Goal: Task Accomplishment & Management: Manage account settings

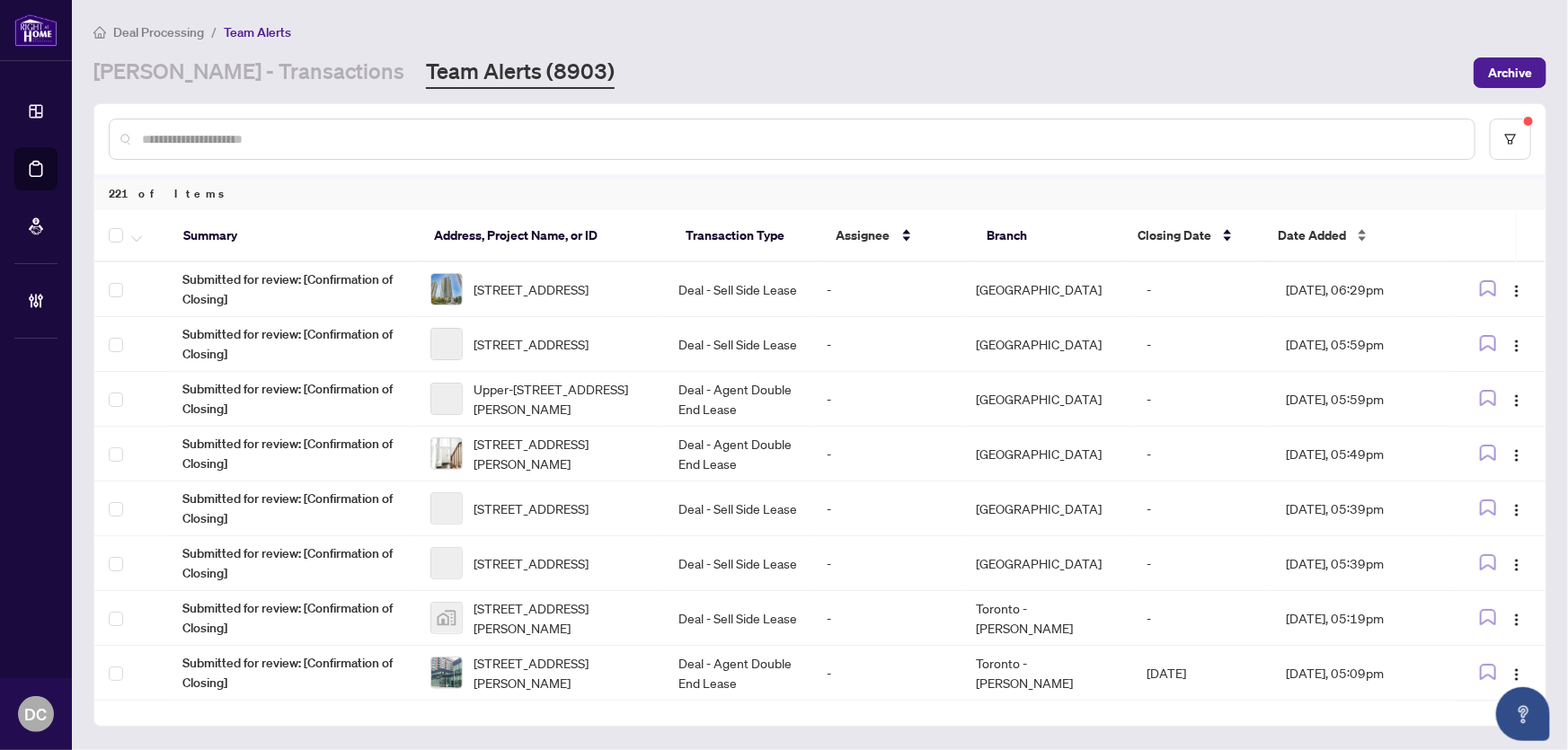
click at [1339, 233] on span "Date Added" at bounding box center [1311, 235] width 68 height 20
click at [1316, 229] on span "Date Added" at bounding box center [1311, 235] width 68 height 20
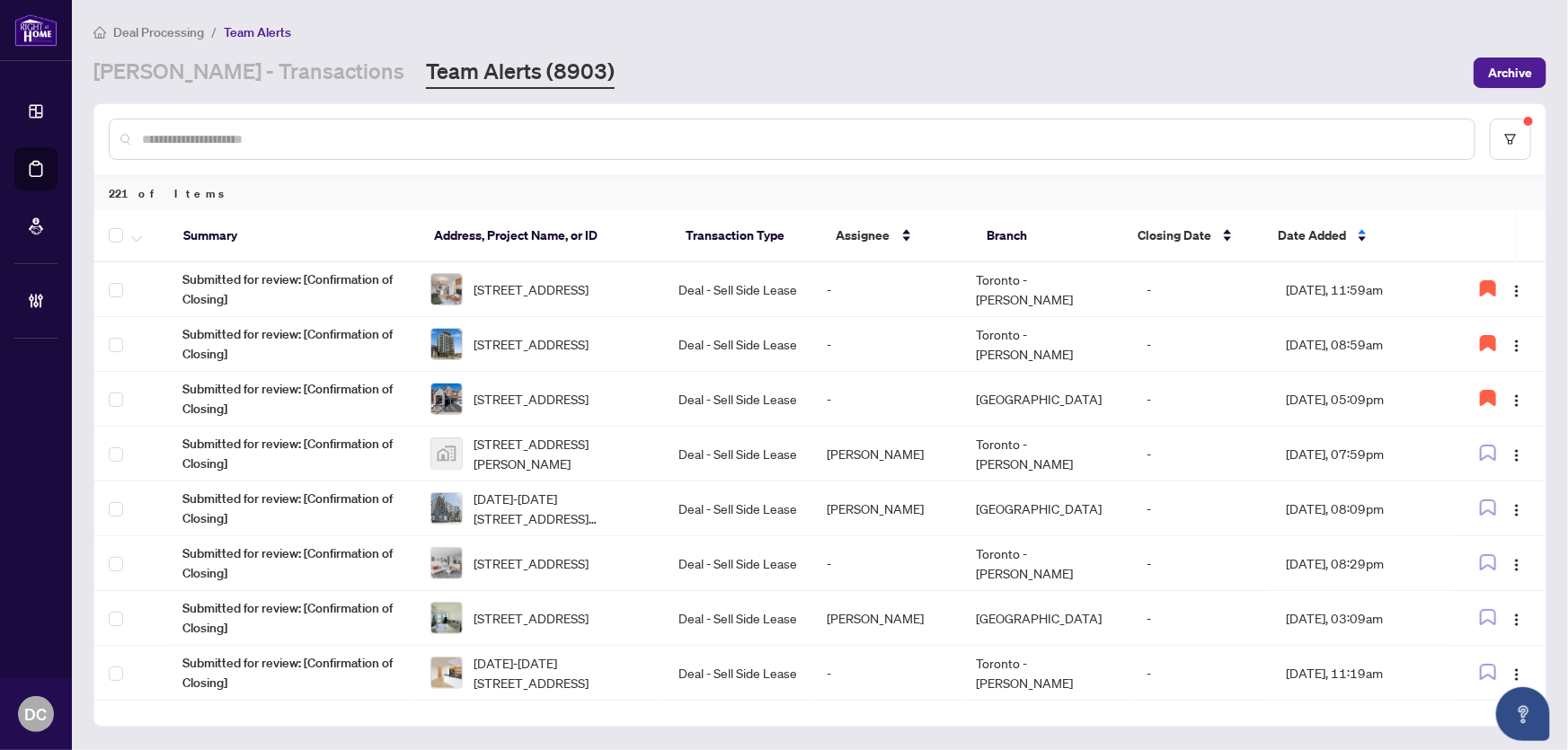
click at [385, 151] on div at bounding box center [791, 139] width 1367 height 41
click at [390, 130] on input "text" at bounding box center [800, 139] width 1318 height 20
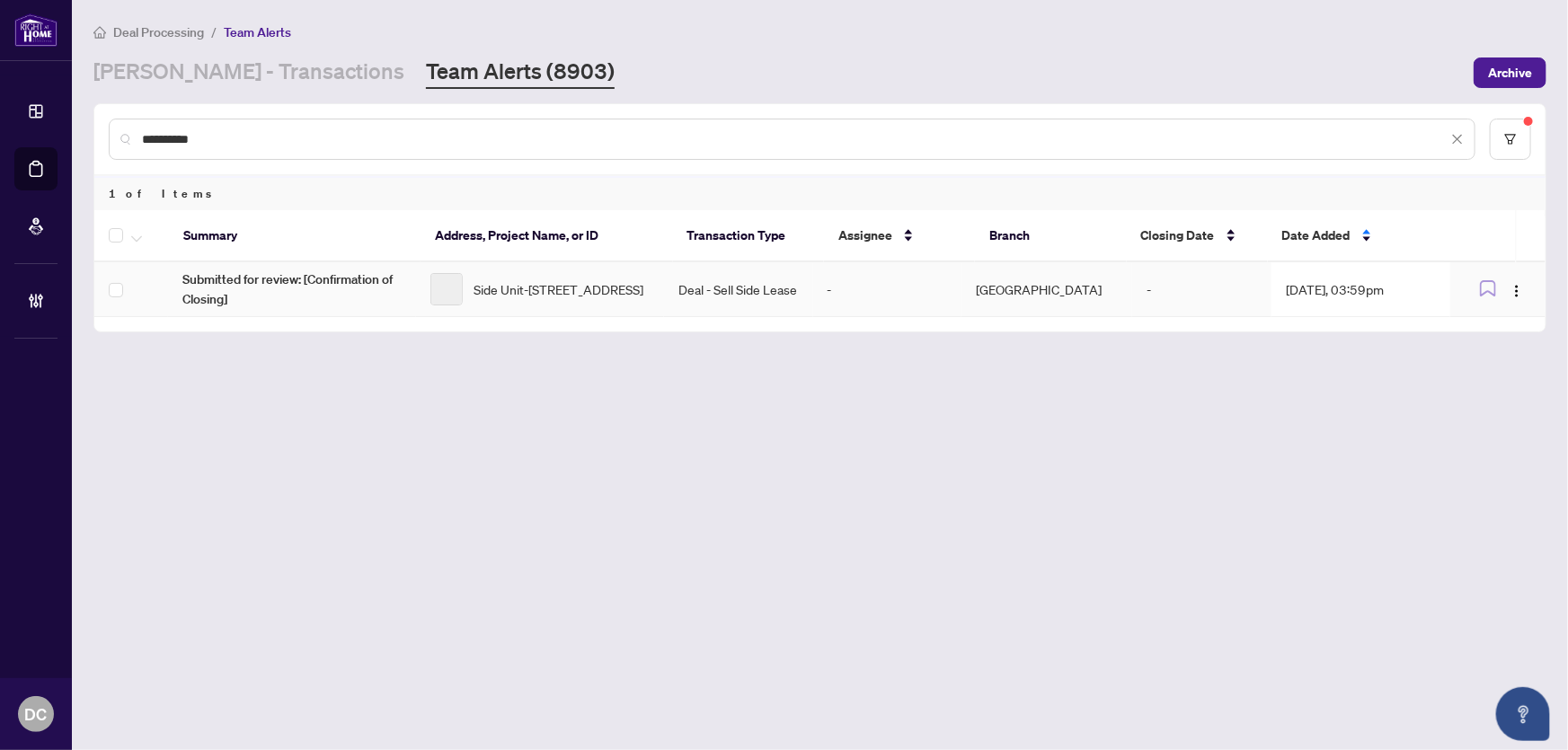
type input "**********"
click at [762, 286] on td "Deal - Sell Side Lease" at bounding box center [738, 290] width 149 height 55
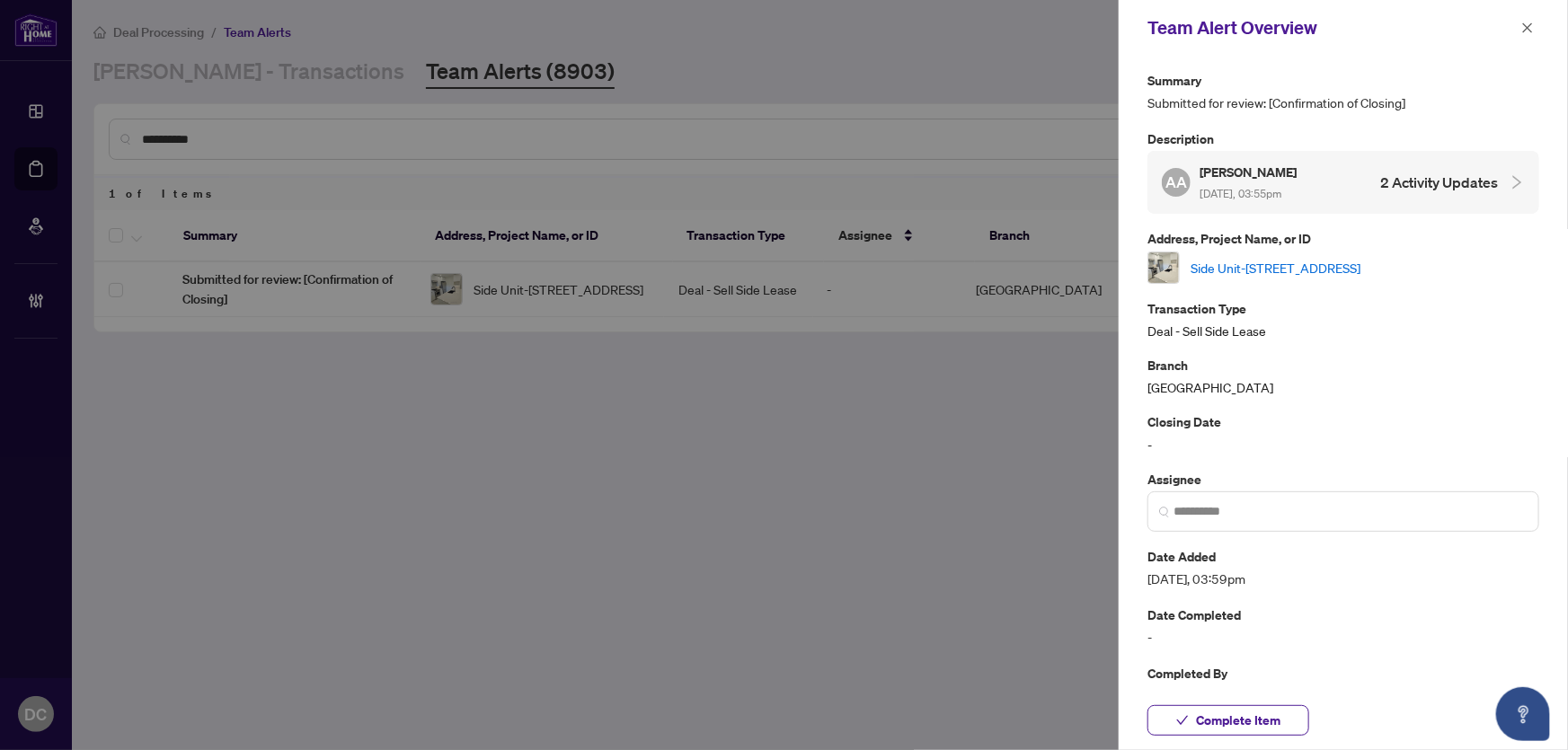
click at [1266, 260] on link "Side Unit-[STREET_ADDRESS]" at bounding box center [1275, 267] width 170 height 20
click at [1269, 717] on span "Complete Item" at bounding box center [1238, 720] width 85 height 28
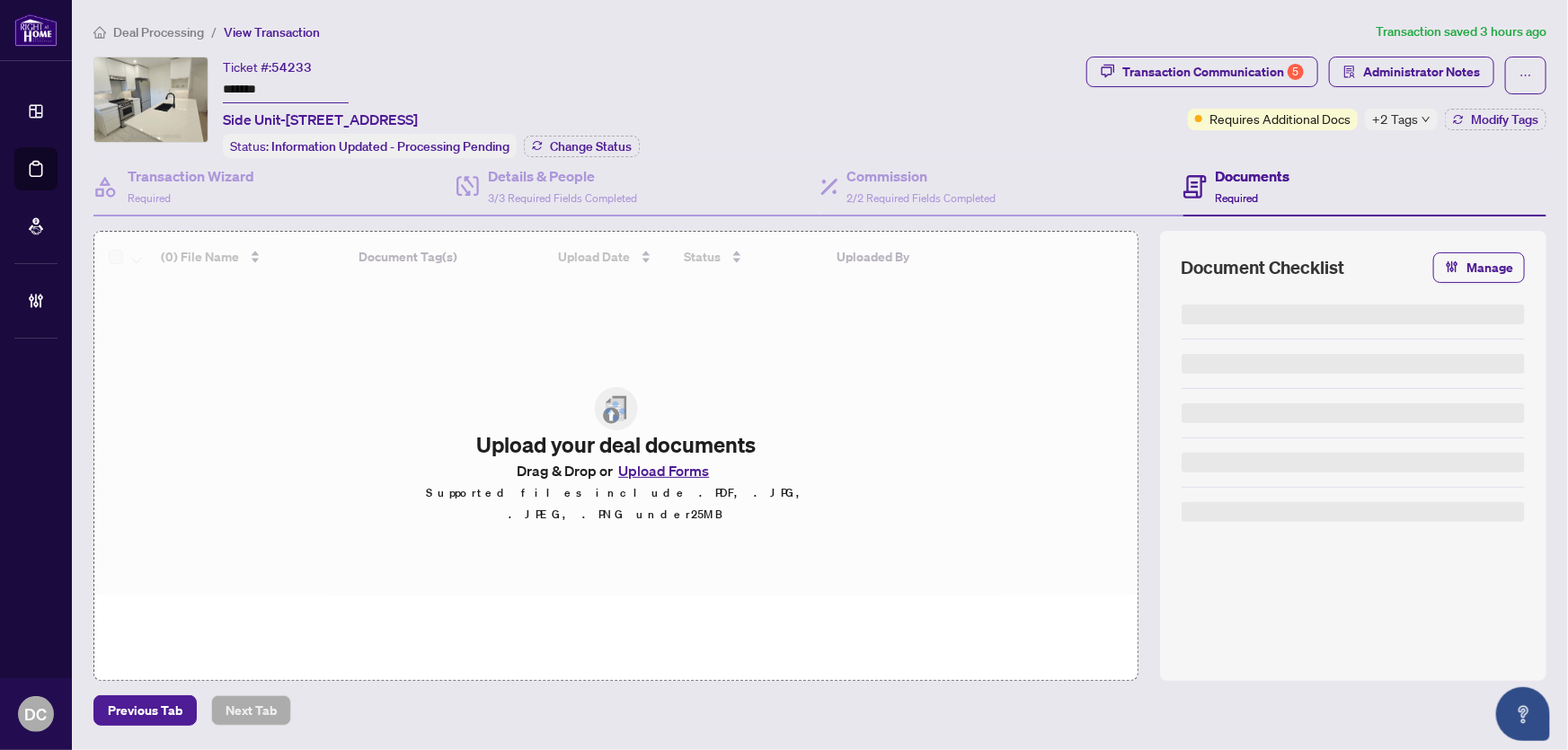
drag, startPoint x: 284, startPoint y: 90, endPoint x: 86, endPoint y: 81, distance: 198.2
click at [86, 81] on div "Ticket #: 54233 ******* Side Unit-2343 Mount Albert Rd, East Gwillimbury, Ontar…" at bounding box center [820, 369] width 1467 height 624
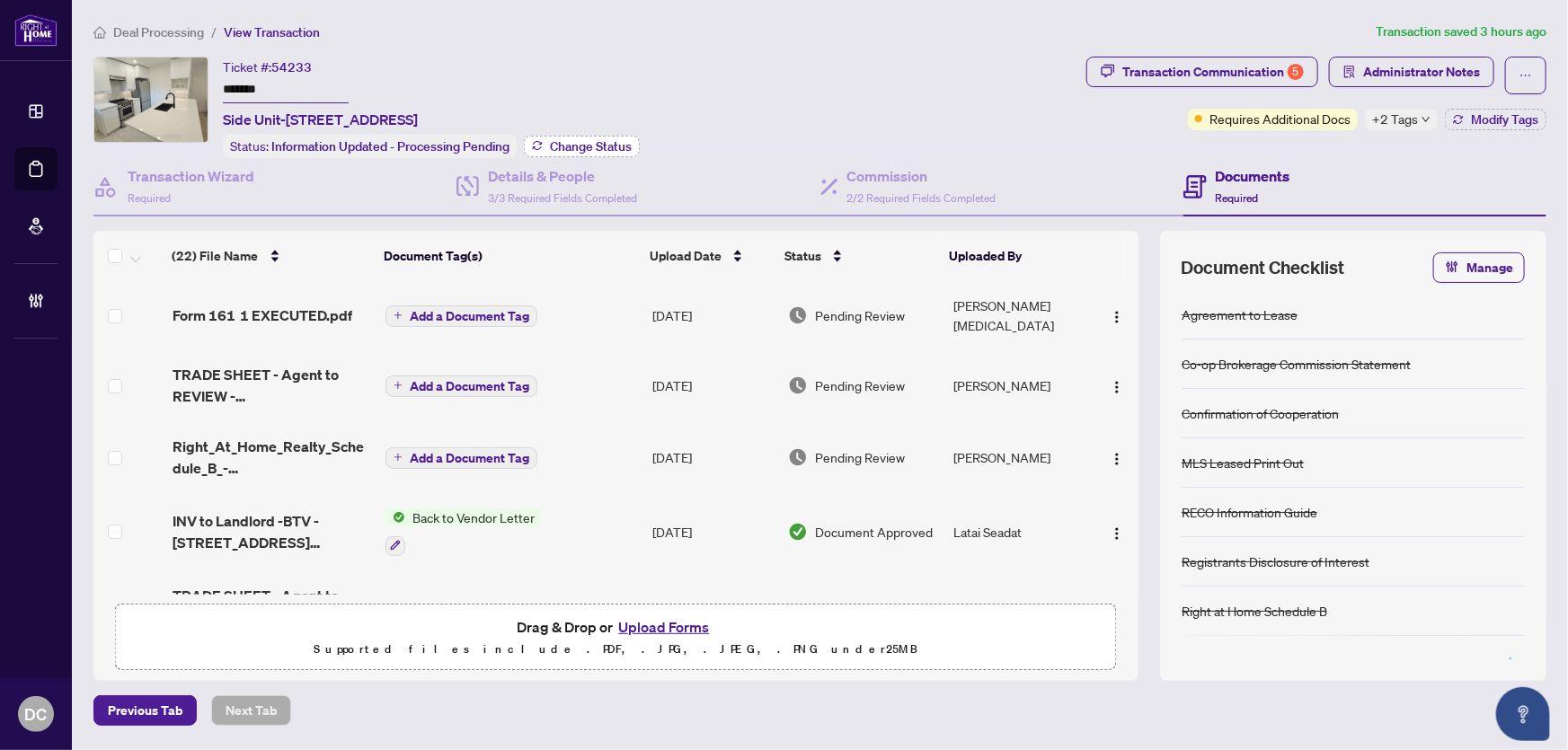
click at [584, 142] on span "Change Status" at bounding box center [591, 146] width 82 height 13
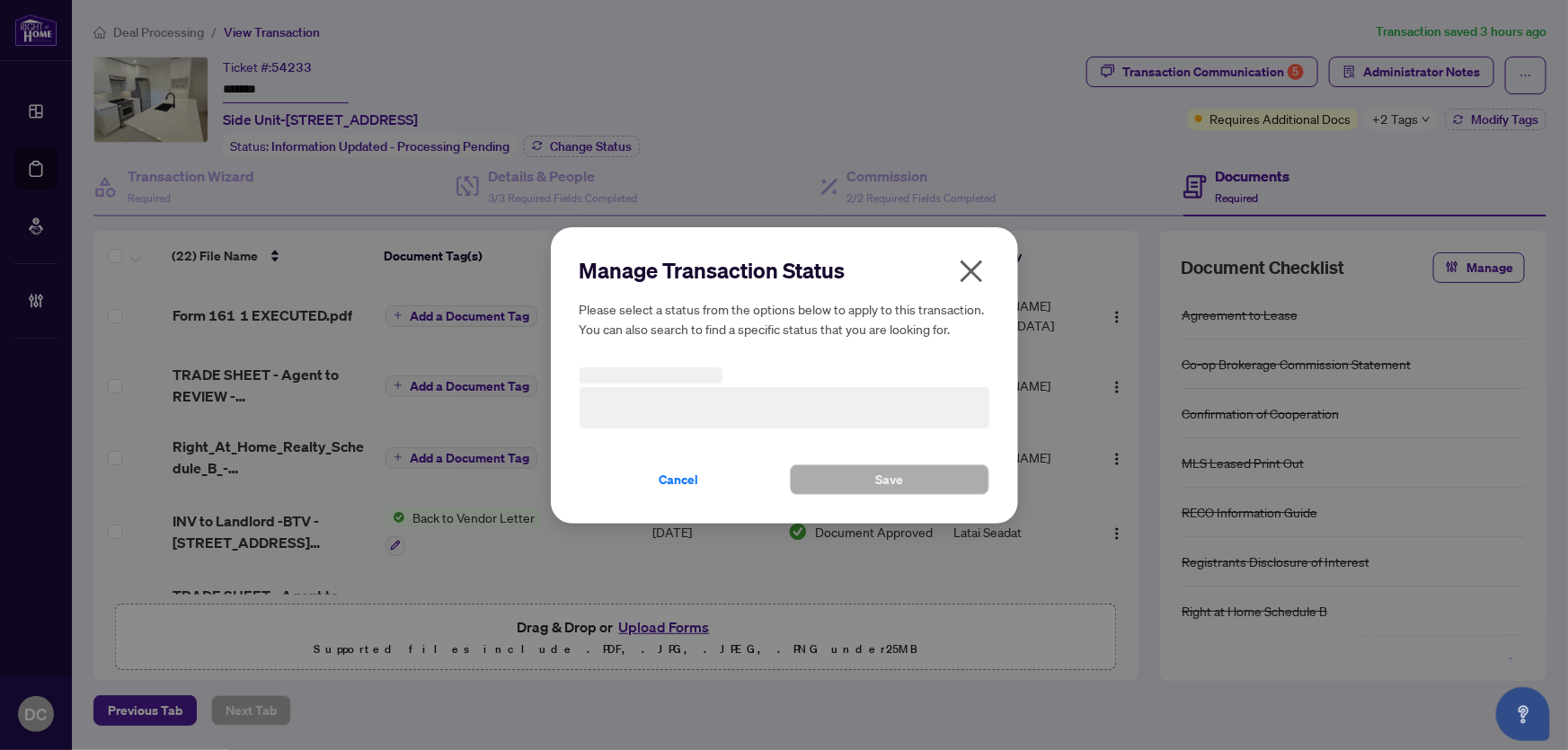
click at [793, 404] on h3 at bounding box center [784, 408] width 410 height 41
click at [793, 404] on span "Information Updated - Processing Pending" at bounding box center [784, 407] width 388 height 34
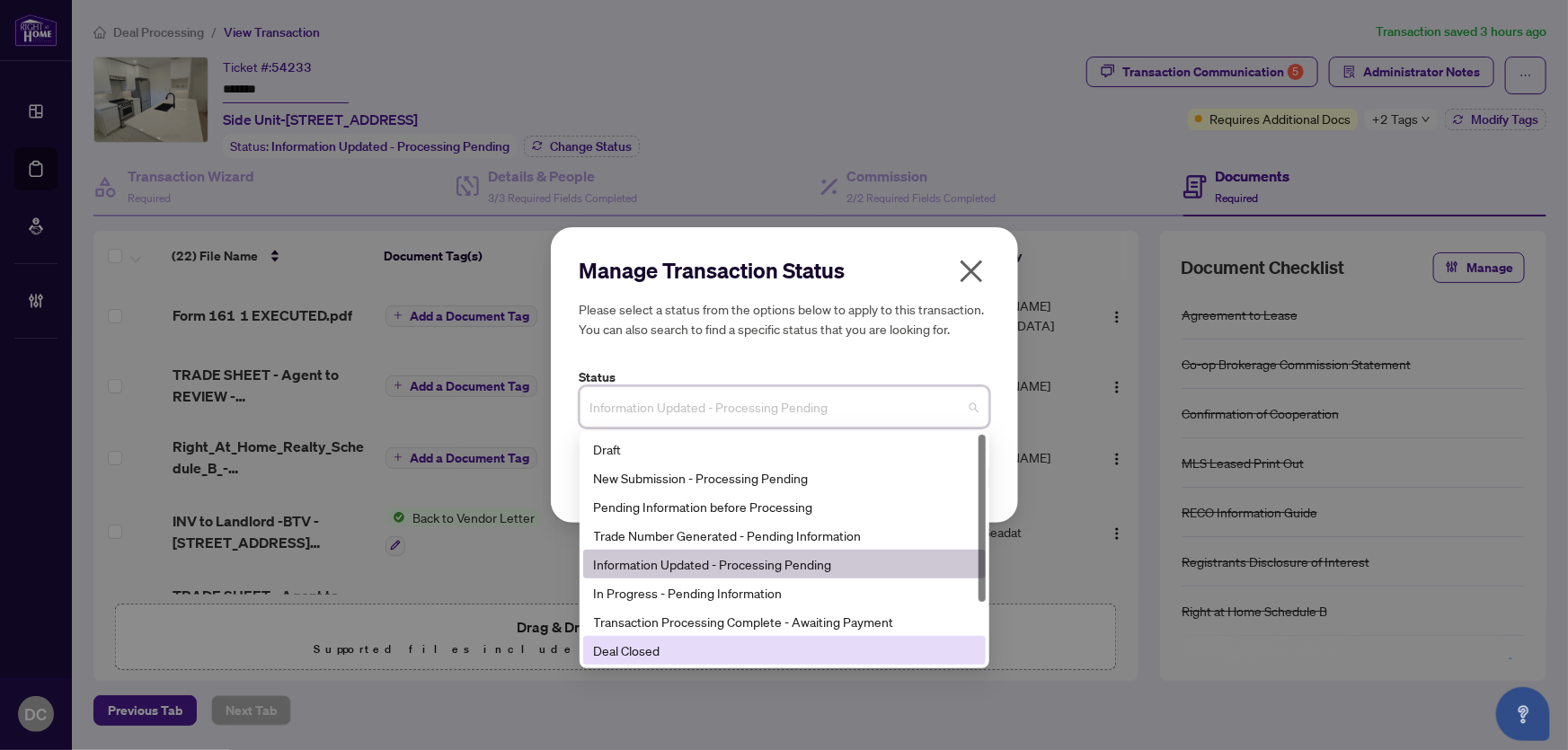
click at [697, 647] on div "Deal Closed" at bounding box center [784, 651] width 381 height 20
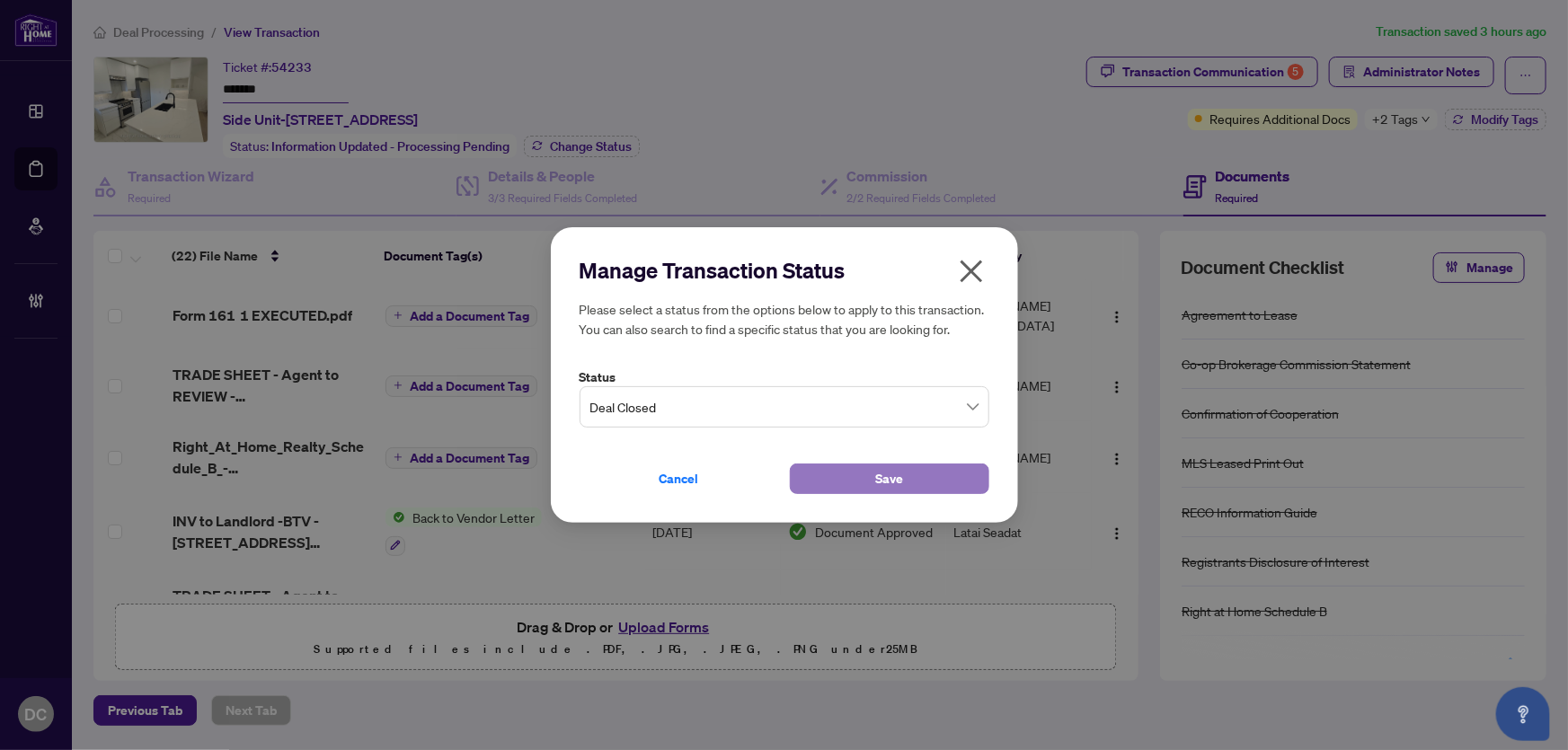
click at [845, 471] on button "Save" at bounding box center [889, 478] width 199 height 30
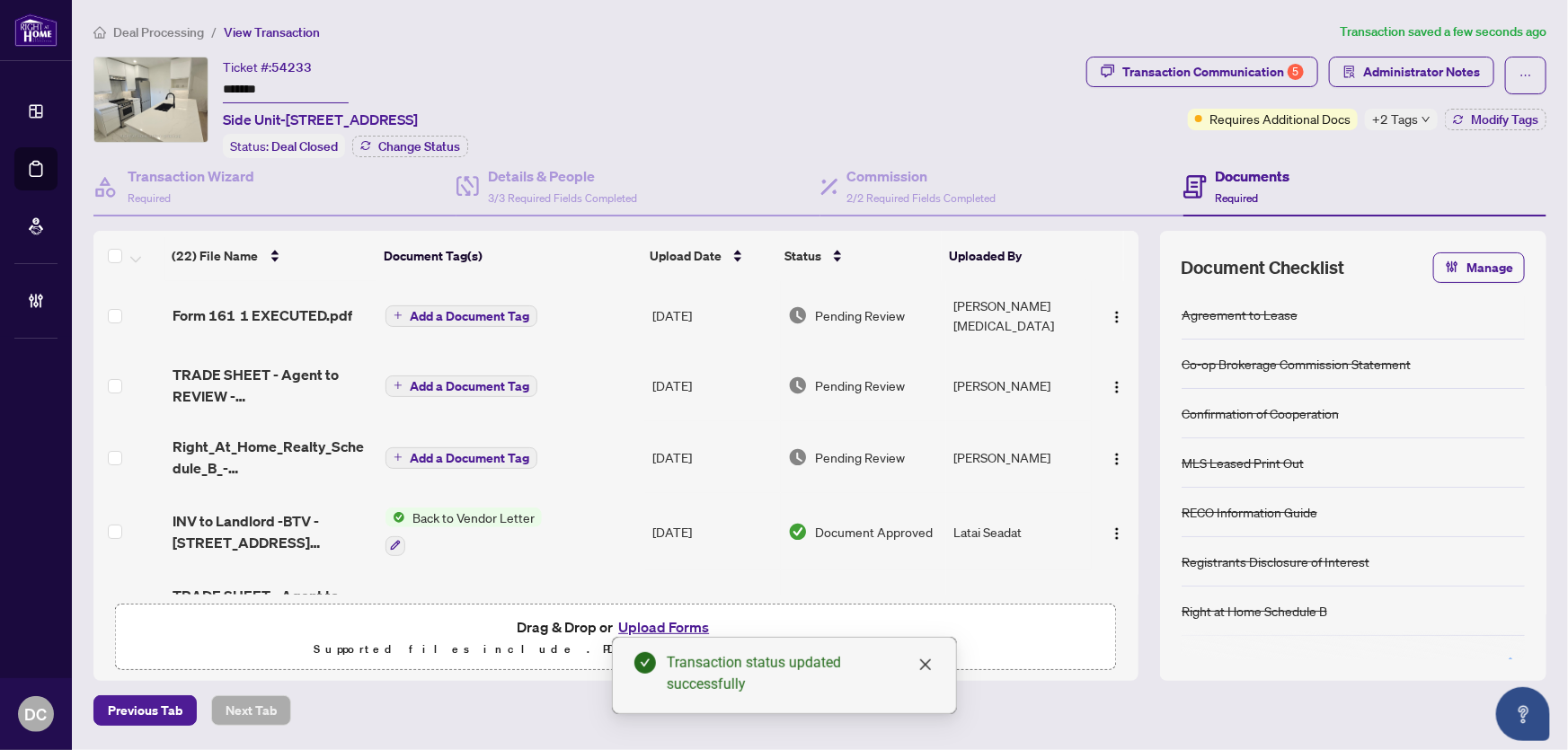
click at [1401, 121] on span "+2 Tags" at bounding box center [1394, 118] width 46 height 20
click at [1324, 143] on div "Transaction Communication 5 Administrator Notes Requires Additional Docs +2 Tag…" at bounding box center [1316, 107] width 467 height 101
click at [1446, 126] on button "Modify Tags" at bounding box center [1496, 119] width 101 height 21
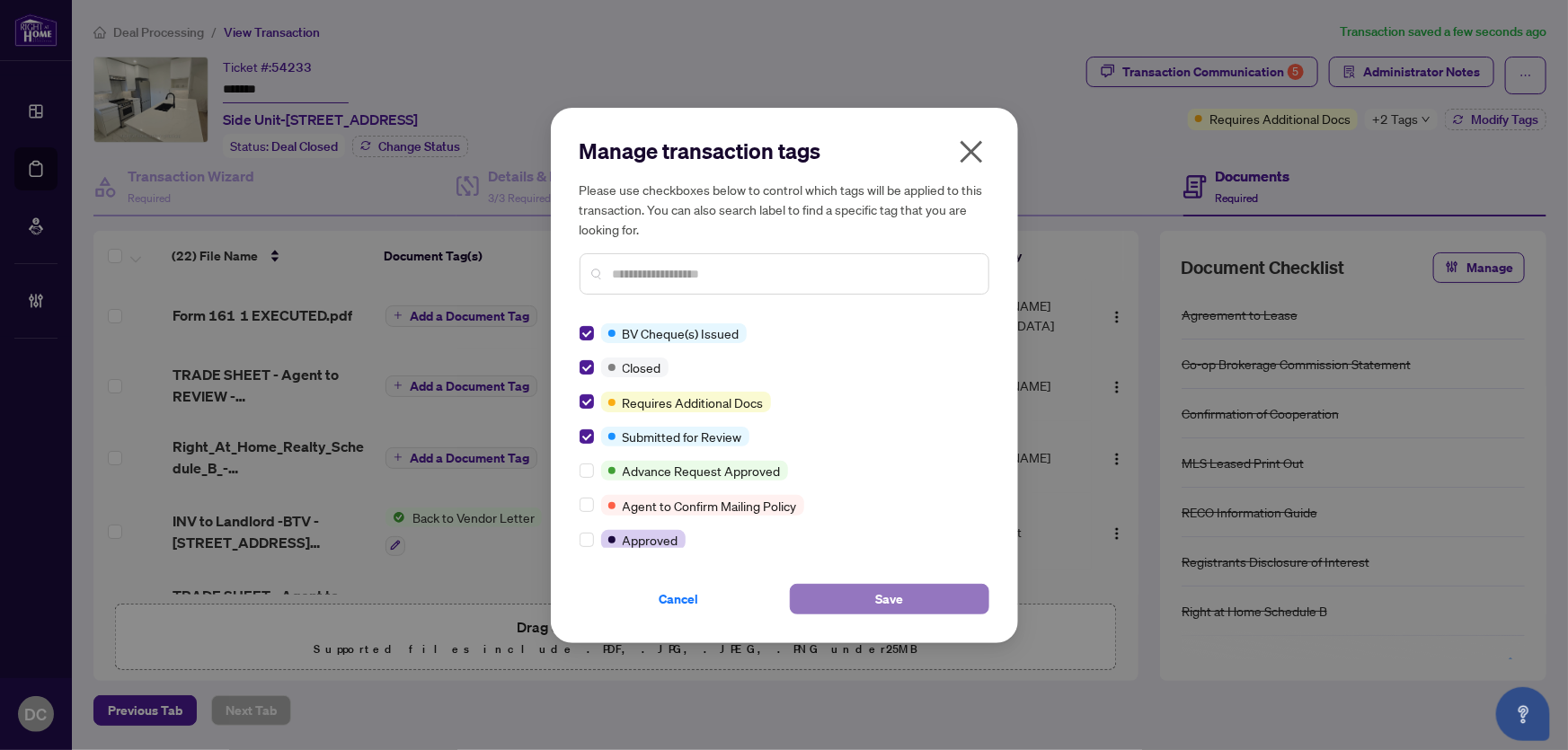
click at [873, 593] on button "Save" at bounding box center [889, 599] width 199 height 30
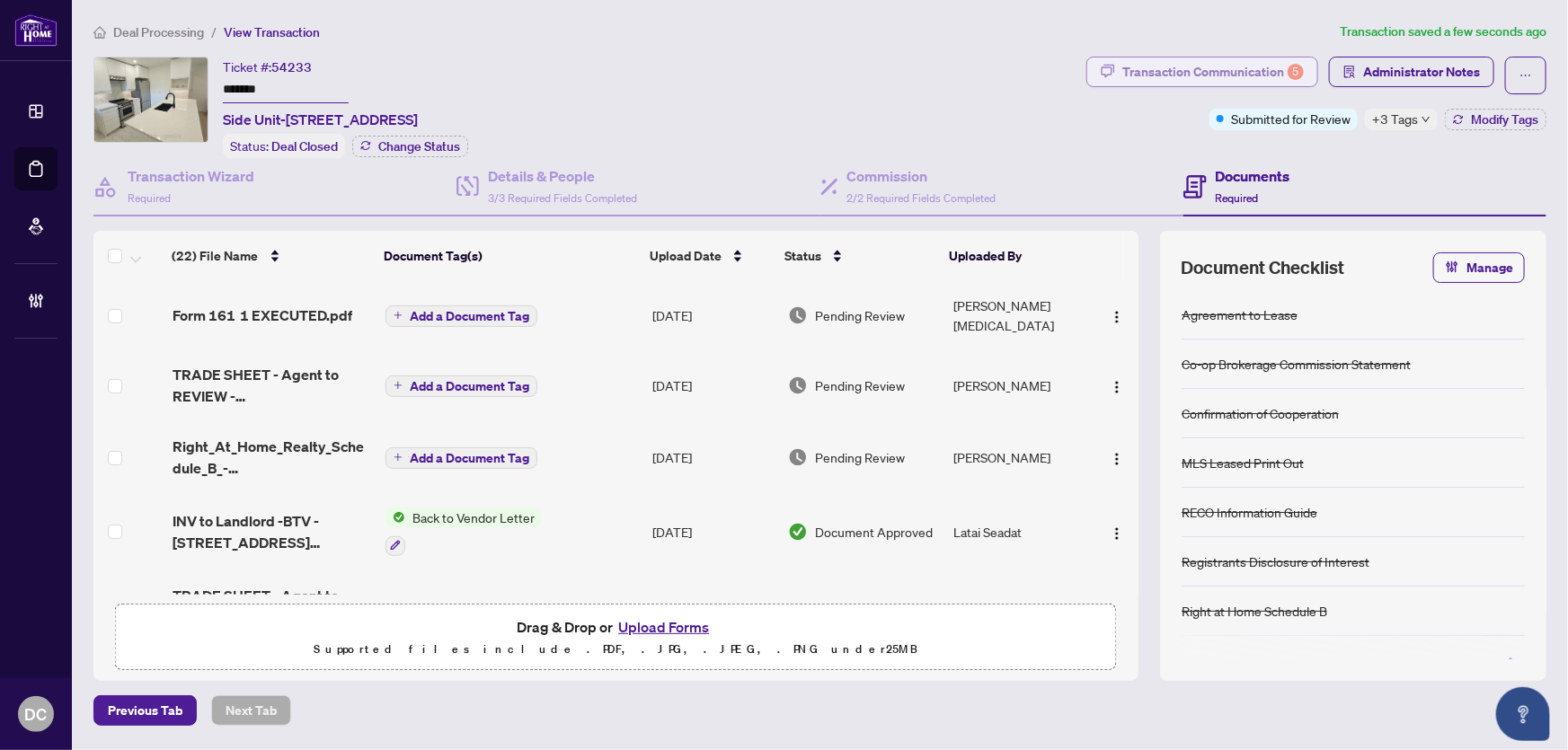
click at [1288, 72] on div "Transaction Communication 5" at bounding box center [1213, 71] width 181 height 28
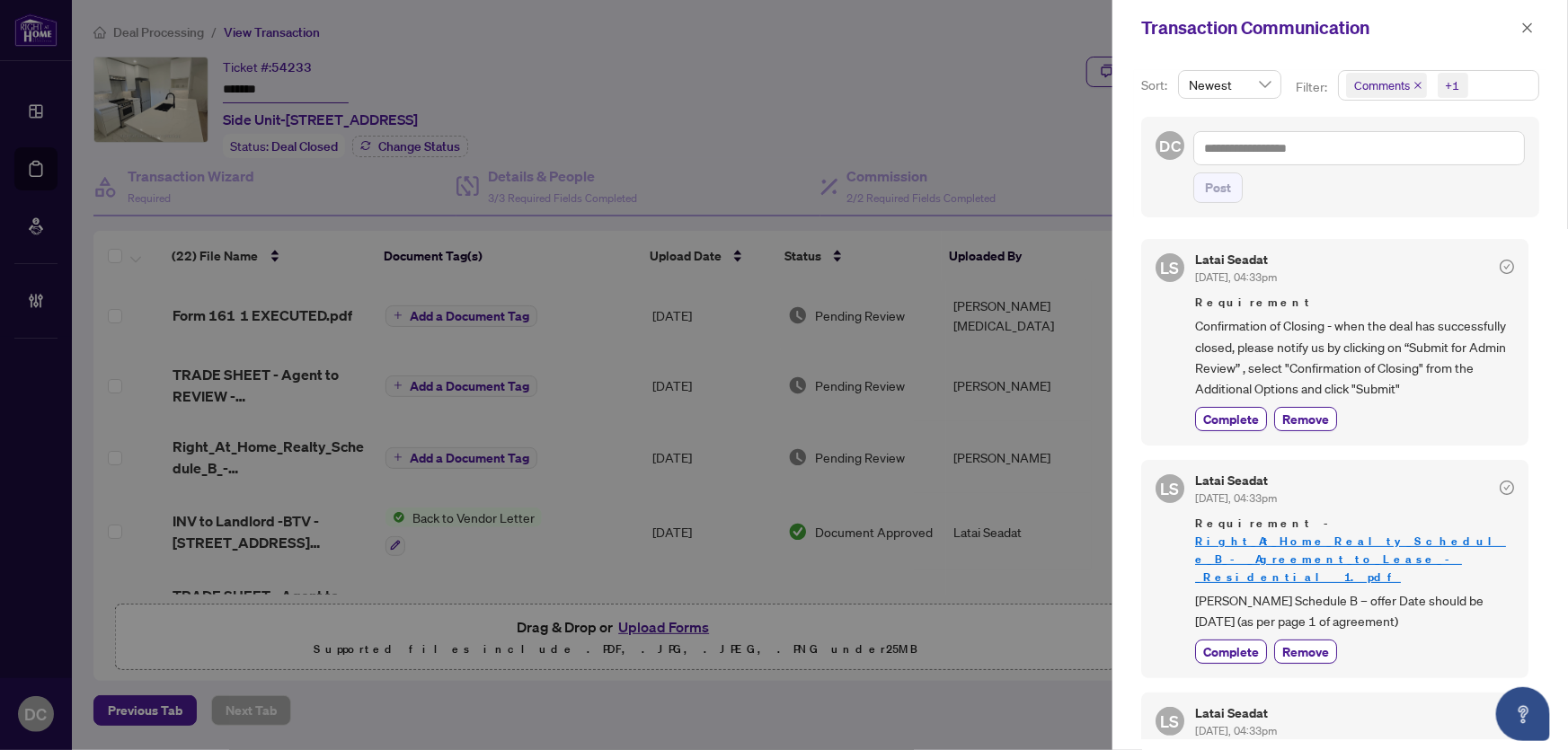
click at [1235, 392] on span "Confirmation of Closing - when the deal has successfully closed, please notify …" at bounding box center [1354, 357] width 319 height 85
click at [1239, 413] on span "Complete" at bounding box center [1230, 418] width 56 height 19
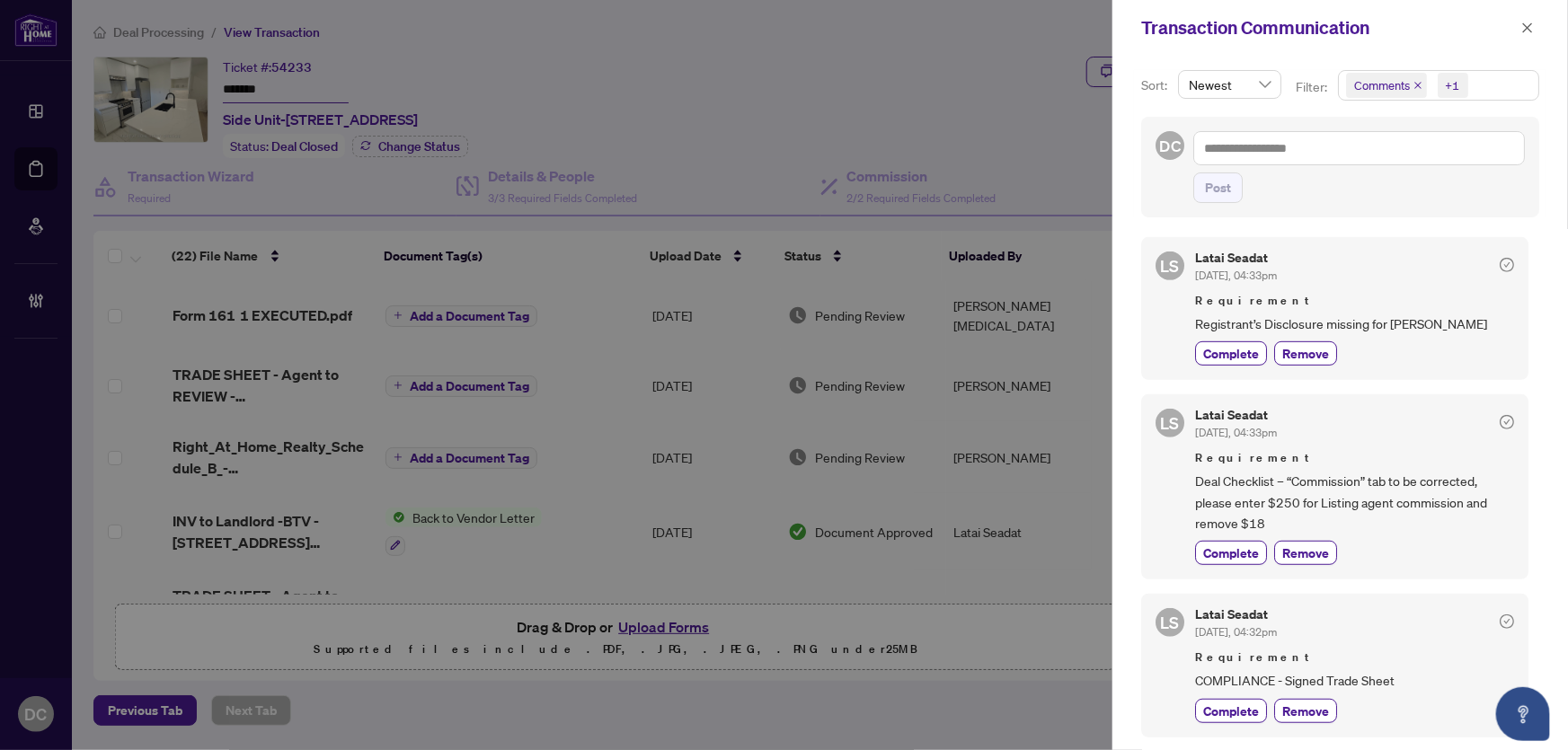
scroll to position [490, 0]
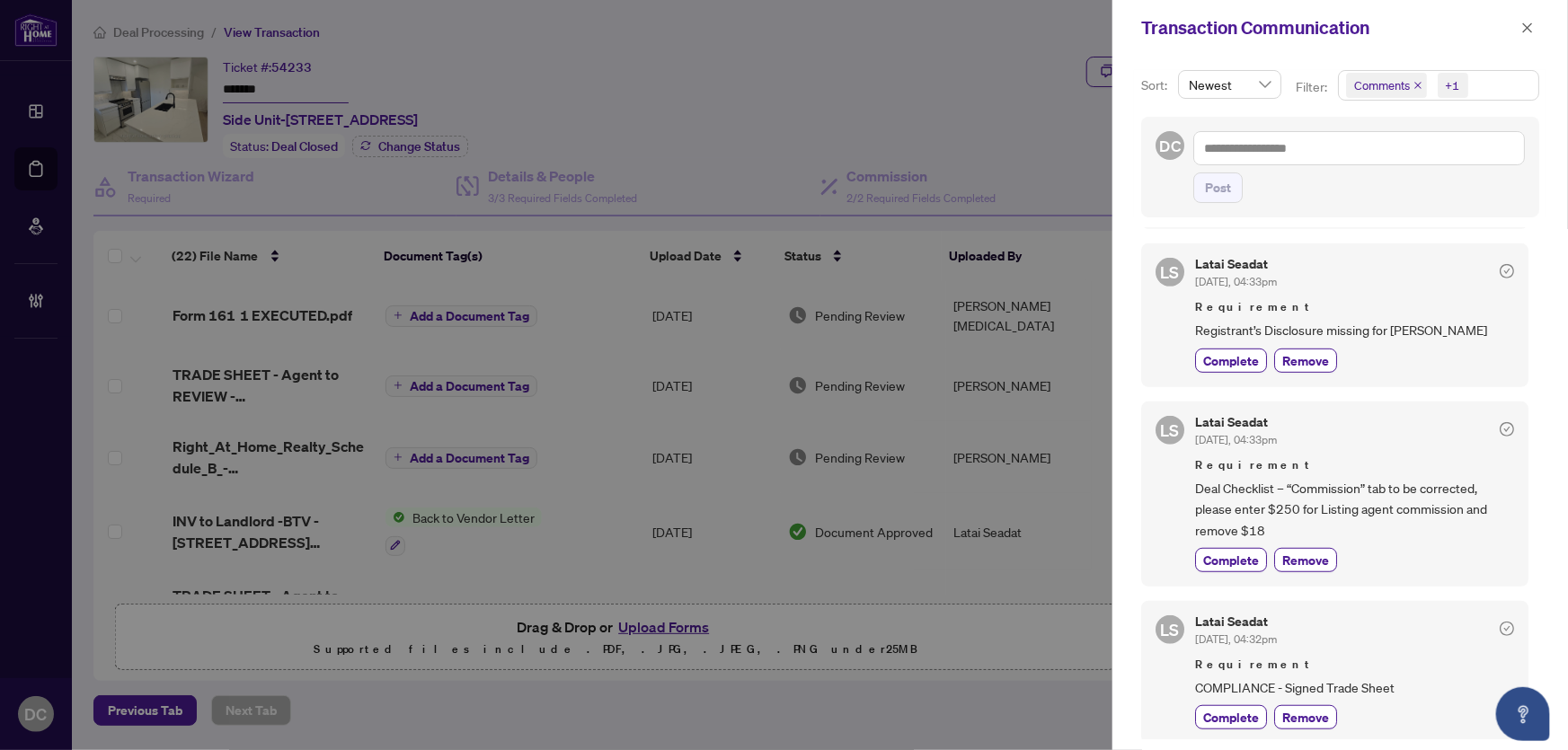
click at [1526, 12] on div "Transaction Communication" at bounding box center [1340, 27] width 456 height 56
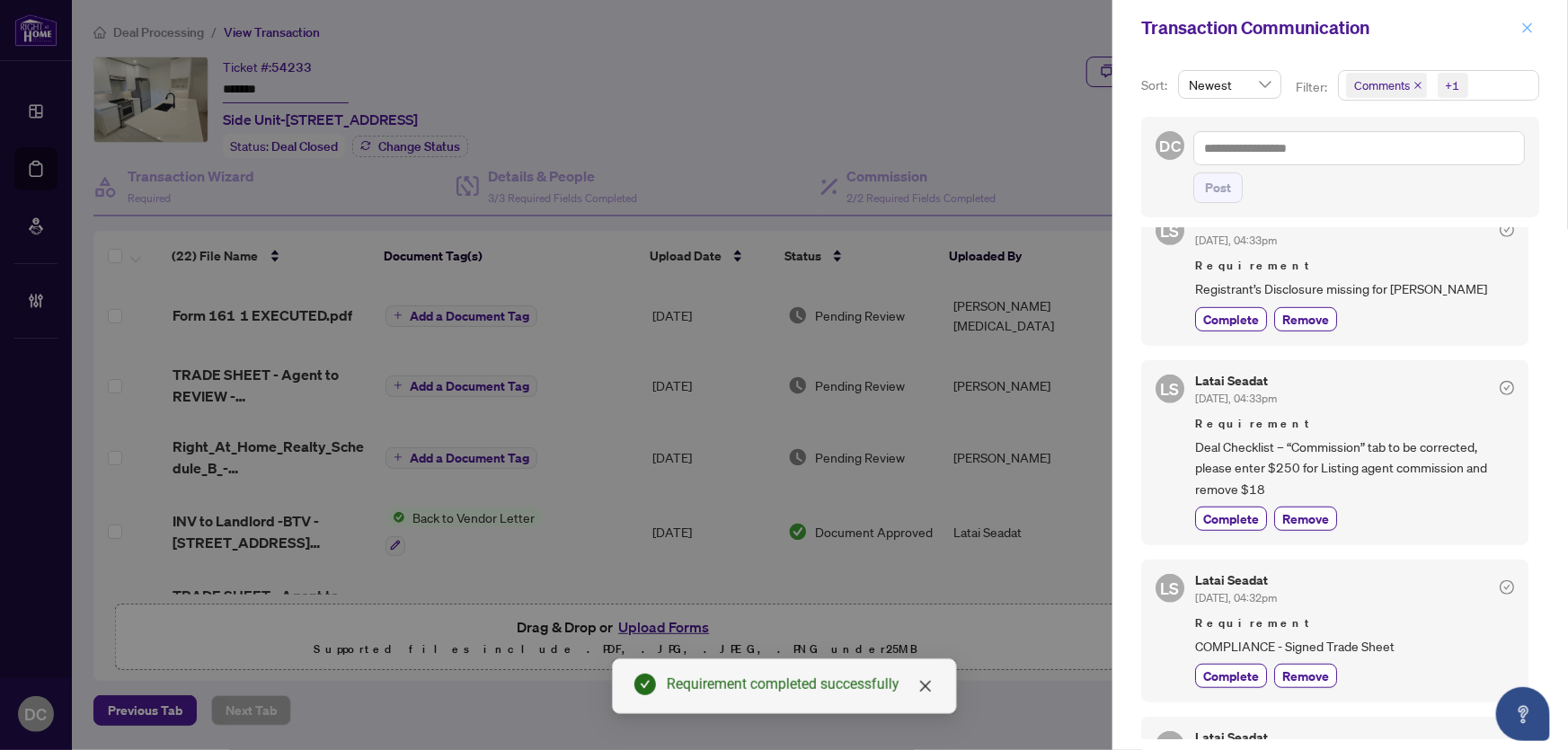
click at [1530, 24] on icon "close" at bounding box center [1528, 27] width 10 height 10
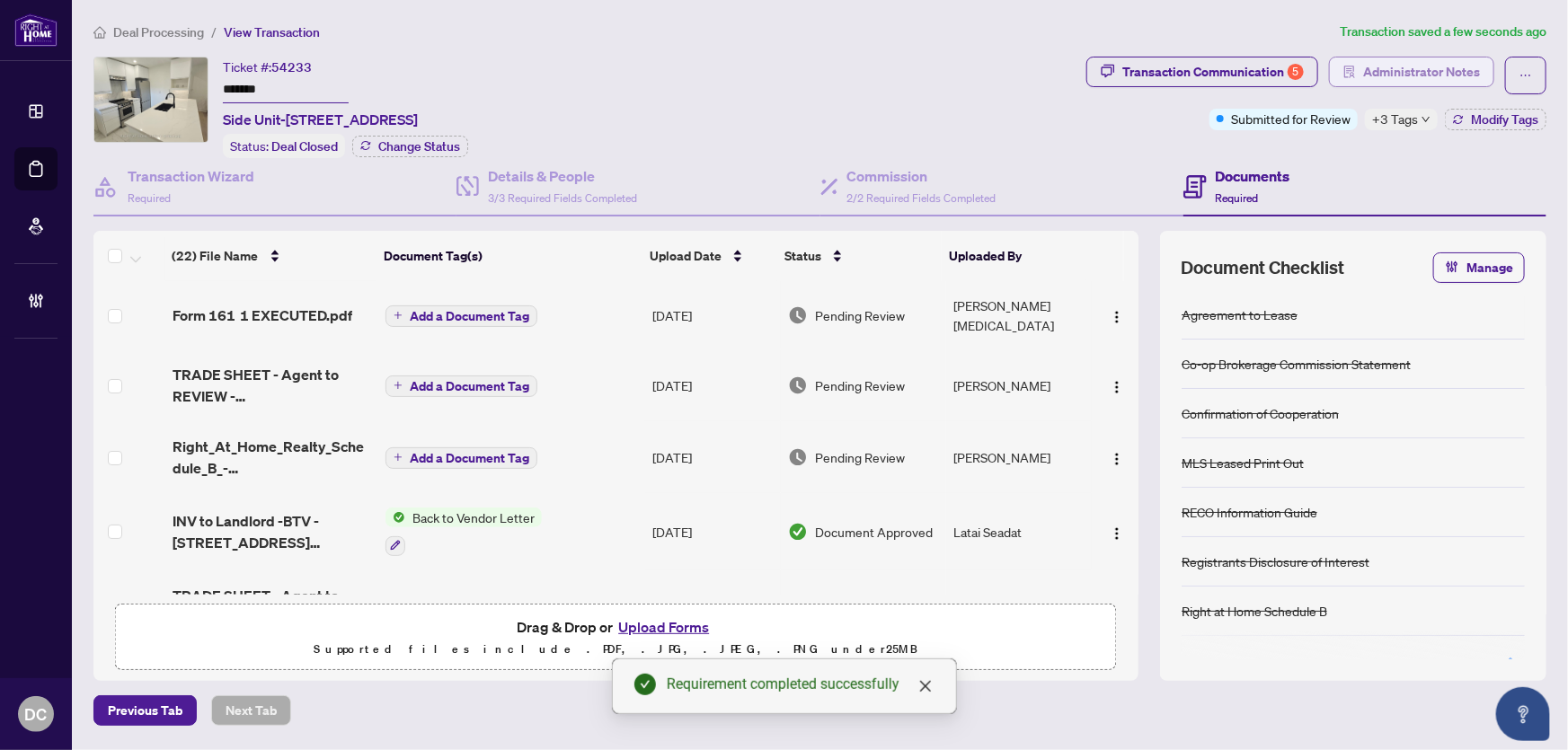
click at [1458, 80] on span "Administrator Notes" at bounding box center [1422, 71] width 117 height 28
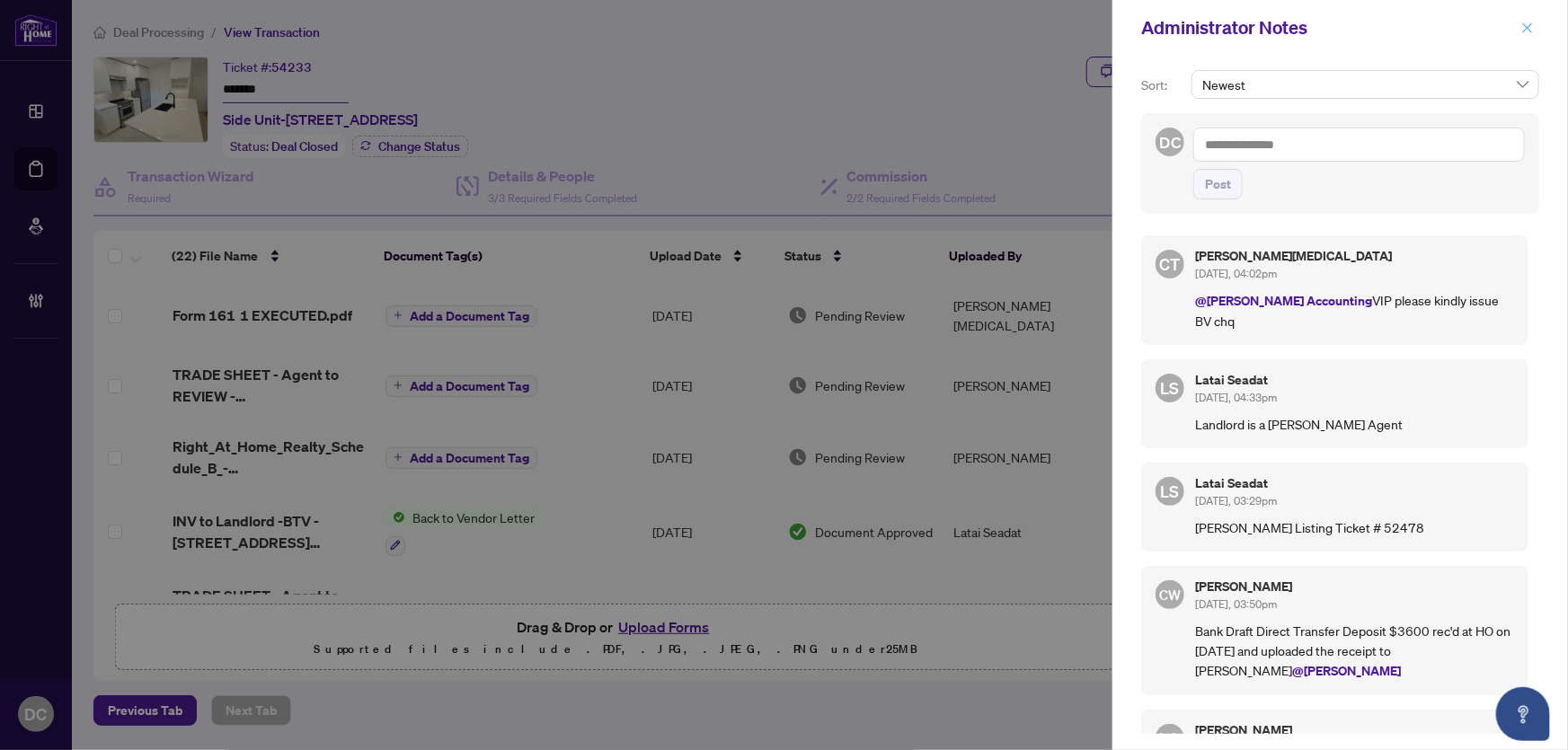
click at [1537, 26] on button "button" at bounding box center [1527, 27] width 23 height 21
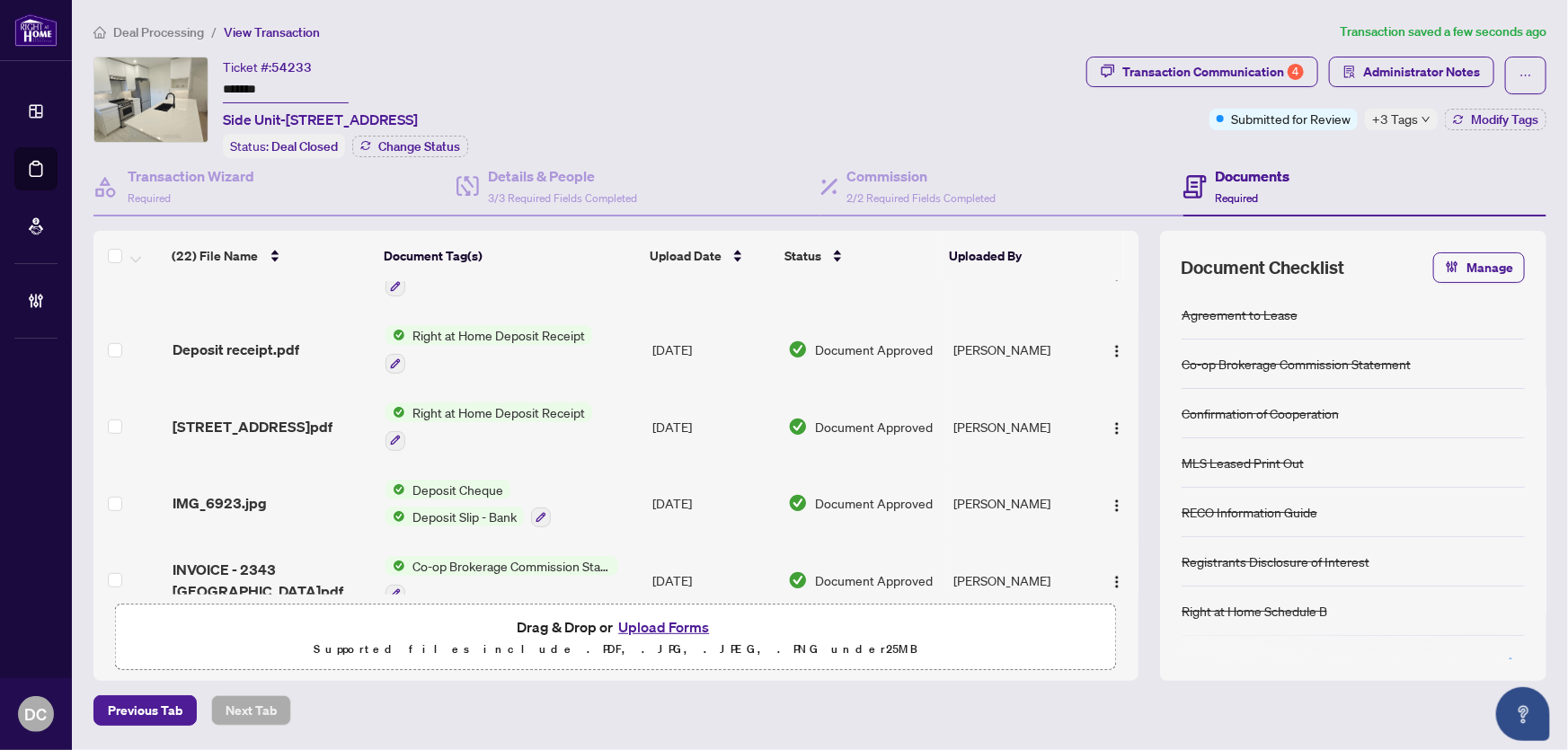
scroll to position [572, 0]
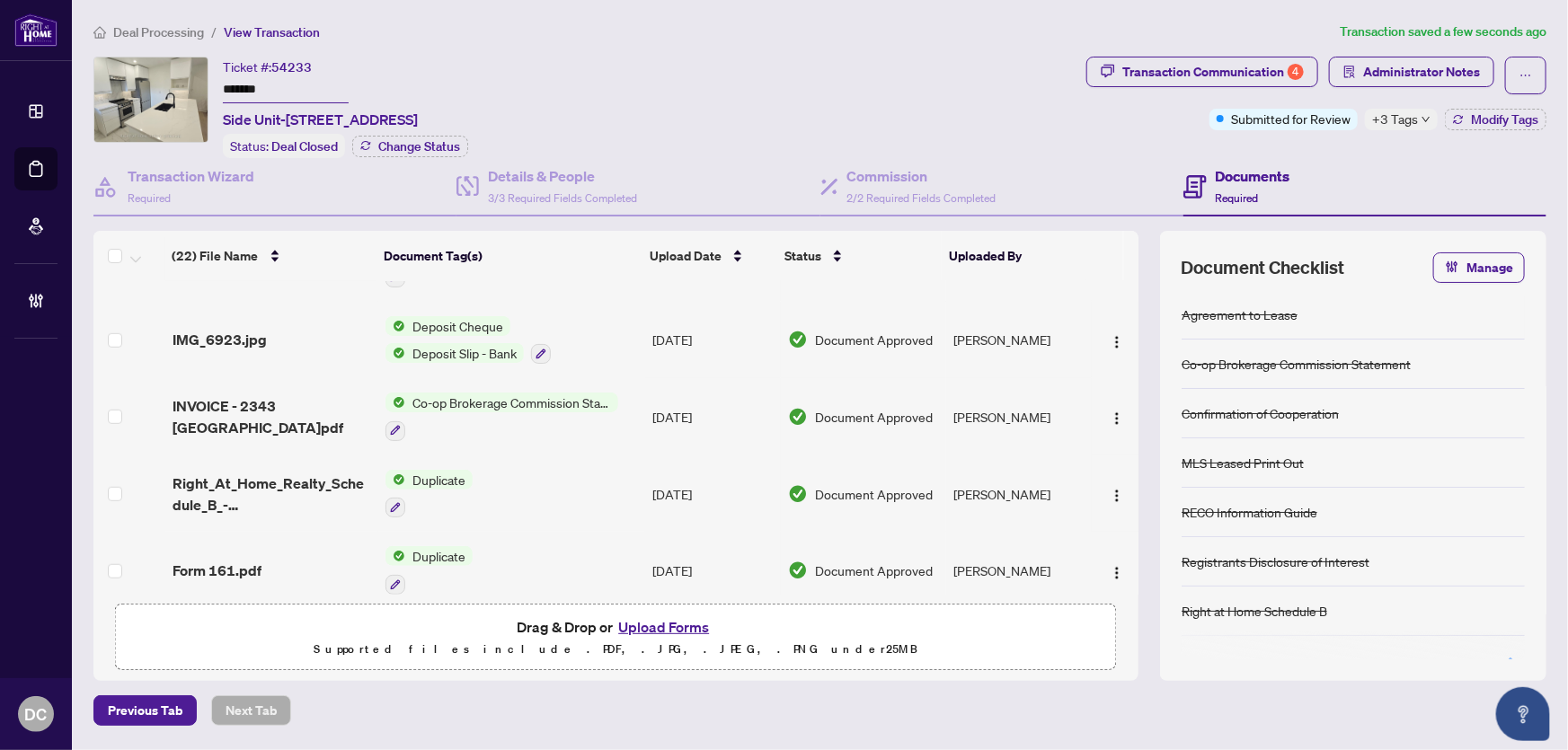
click at [631, 323] on td "Deposit Cheque Deposit Slip - Bank" at bounding box center [511, 339] width 266 height 77
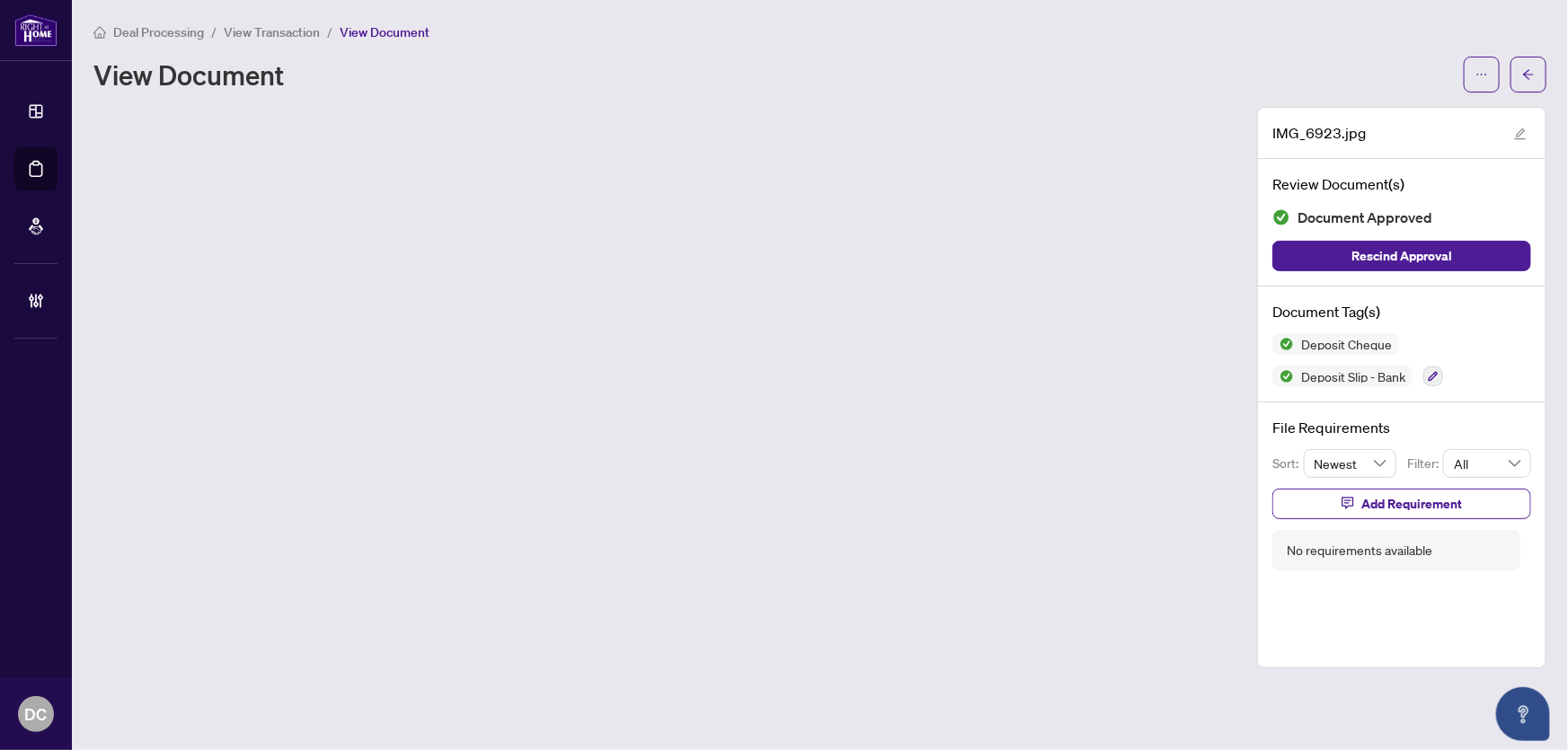
drag, startPoint x: 1532, startPoint y: 85, endPoint x: 864, endPoint y: 0, distance: 673.4
click at [1532, 85] on span "button" at bounding box center [1528, 74] width 13 height 28
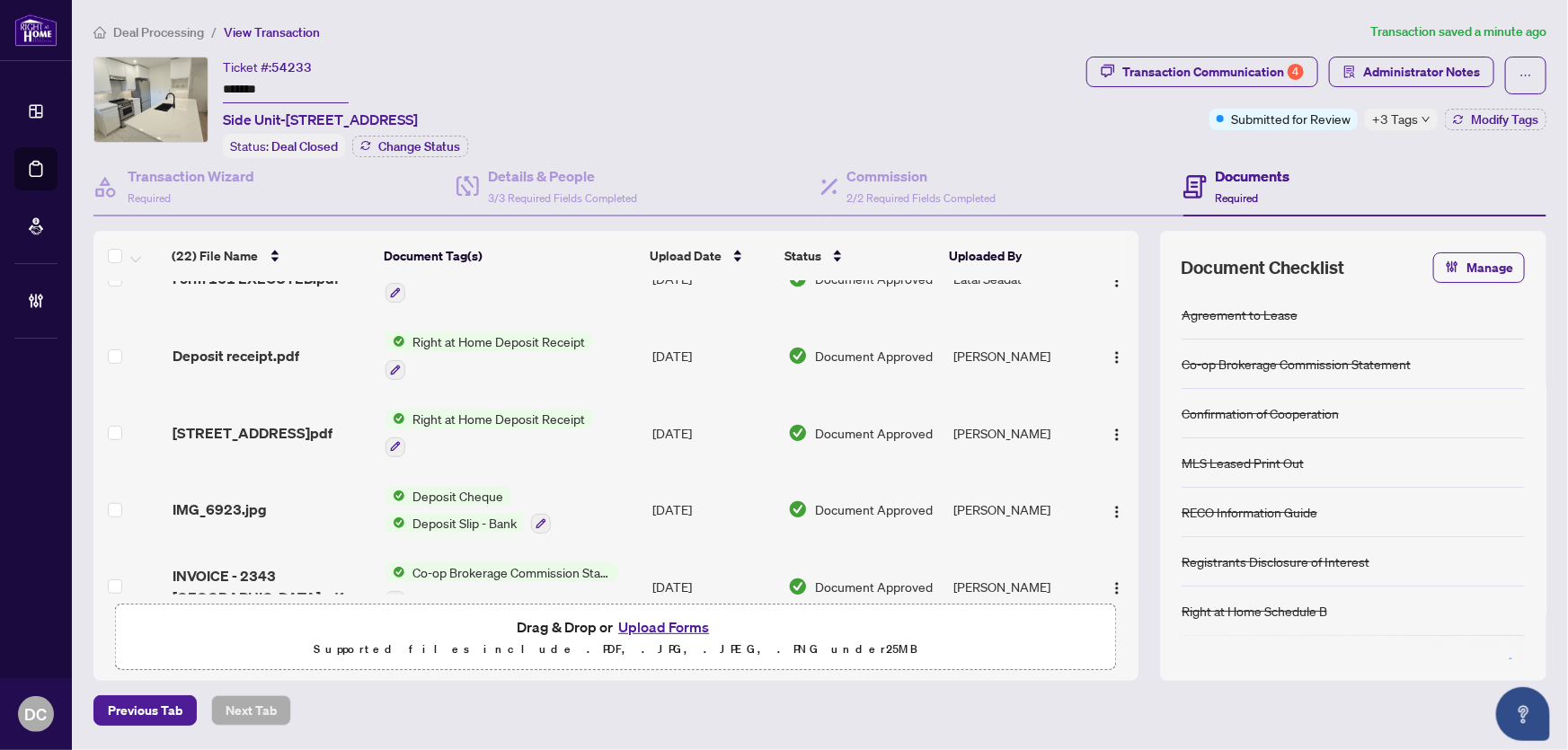
scroll to position [408, 0]
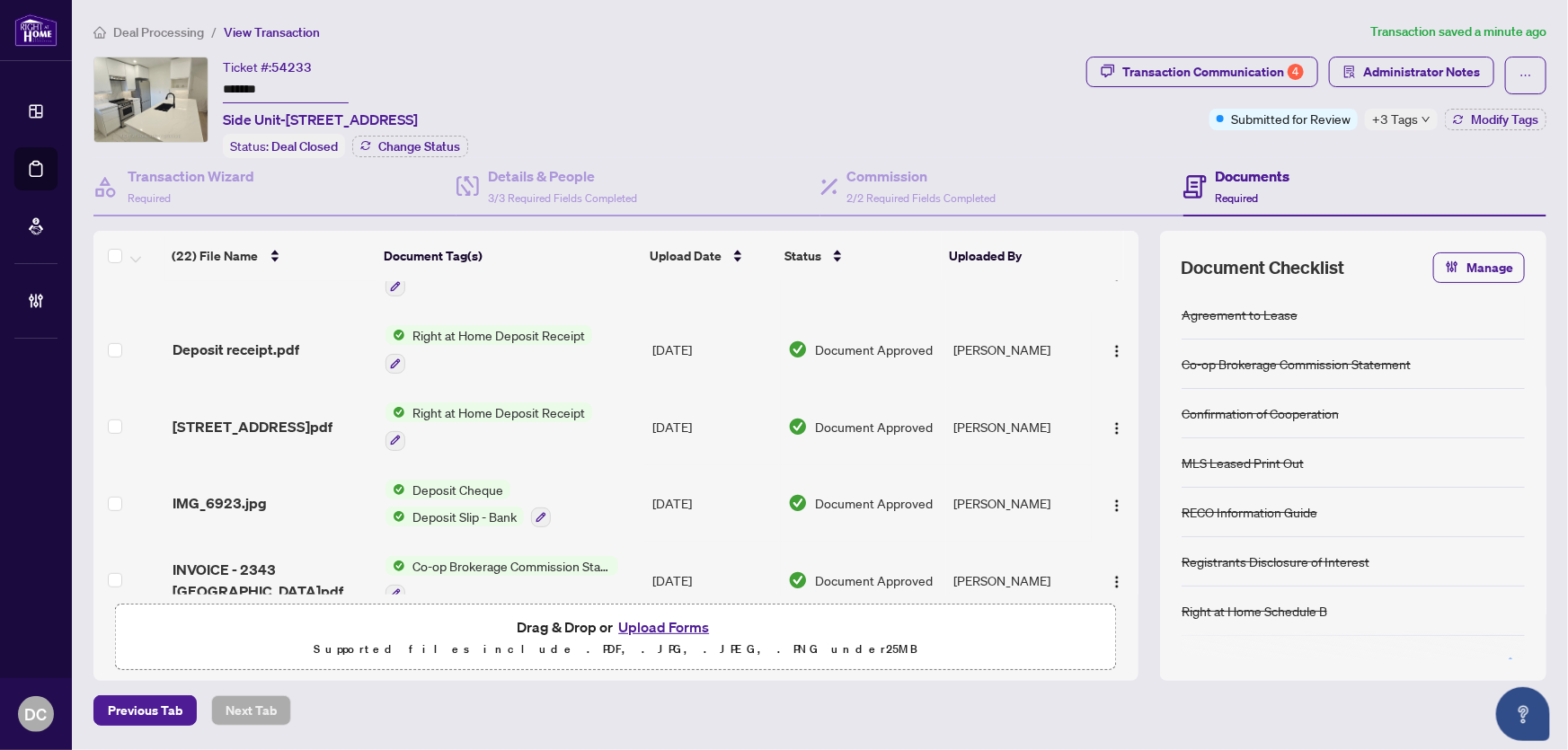
click at [626, 548] on td "Co-op Brokerage Commission Statement" at bounding box center [511, 579] width 266 height 77
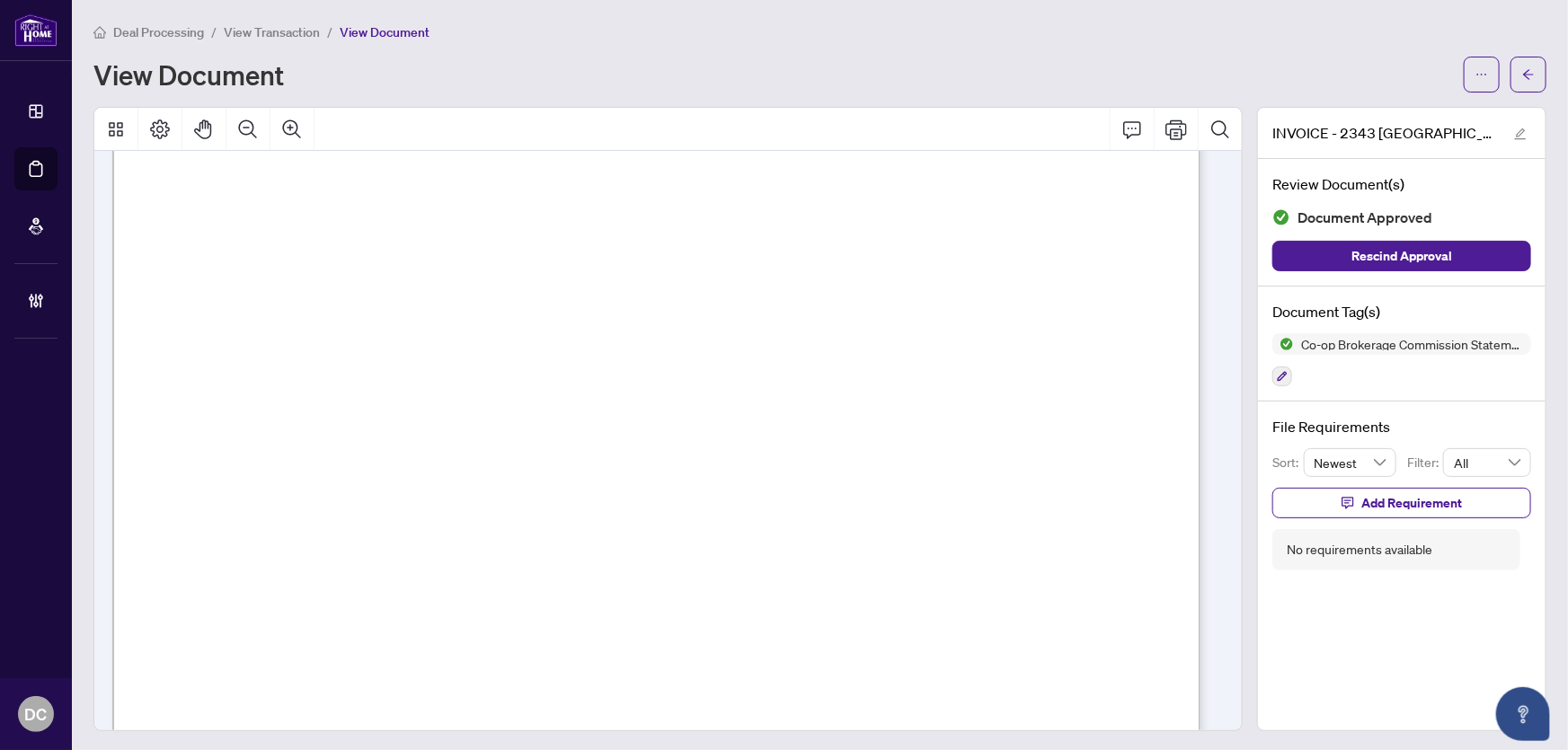
scroll to position [572, 0]
click at [1522, 76] on icon "arrow-left" at bounding box center [1528, 74] width 13 height 13
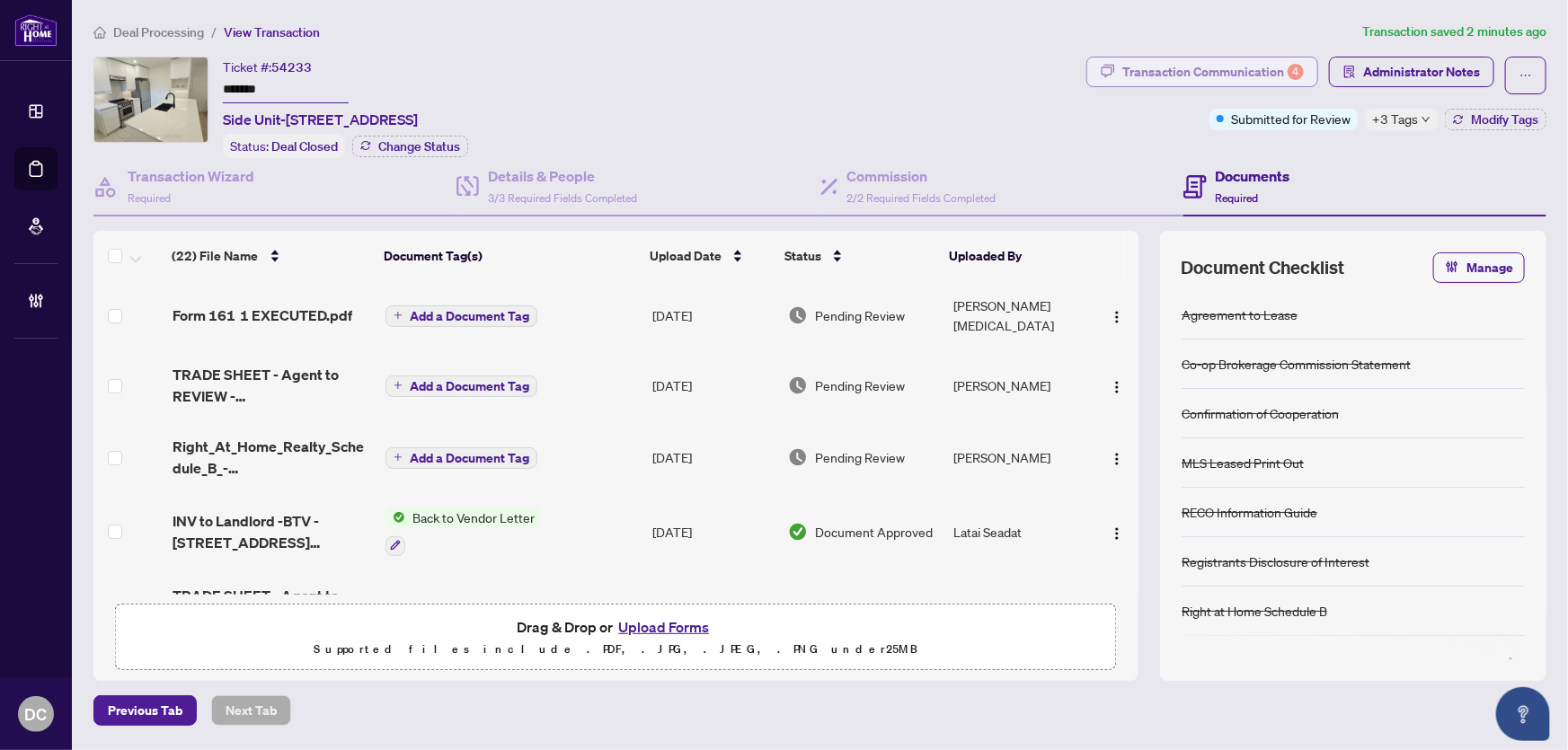
click at [1281, 76] on div "Transaction Communication 4" at bounding box center [1213, 71] width 181 height 28
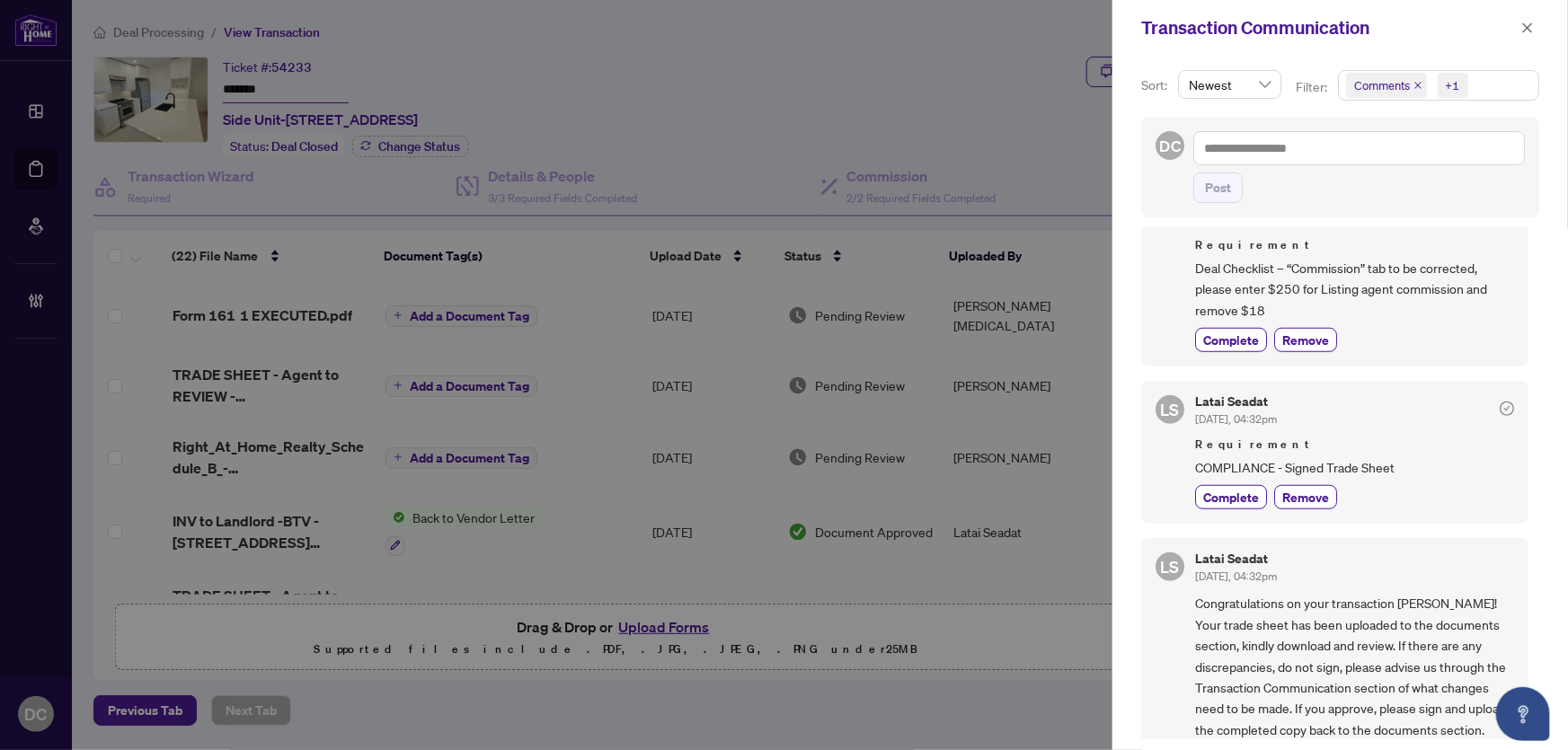
scroll to position [457, 0]
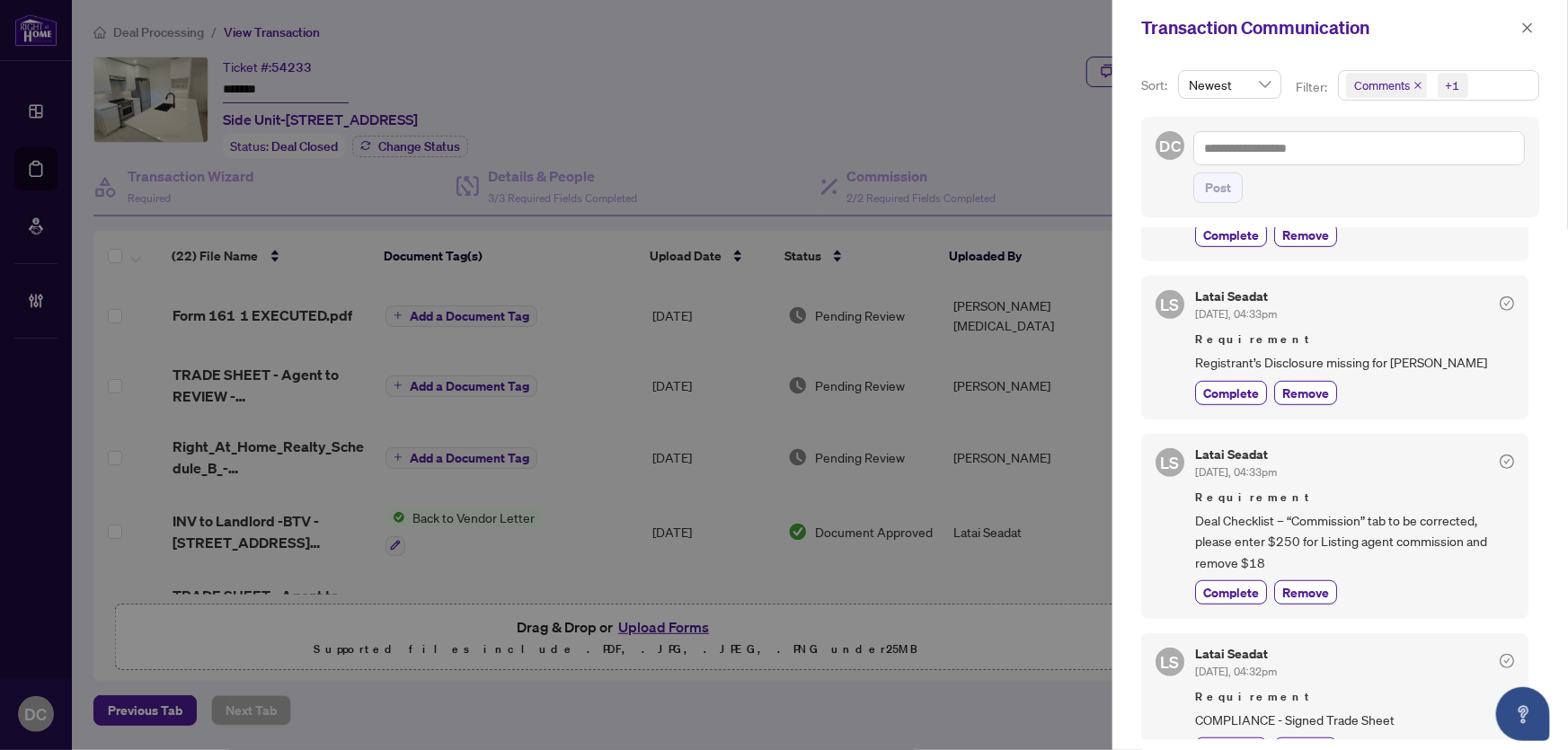
click at [1494, 100] on div "Comments +1" at bounding box center [1438, 94] width 209 height 47
click at [1494, 92] on span "Comments +1" at bounding box center [1438, 85] width 199 height 28
click at [1462, 158] on span "Comments" at bounding box center [1447, 160] width 160 height 21
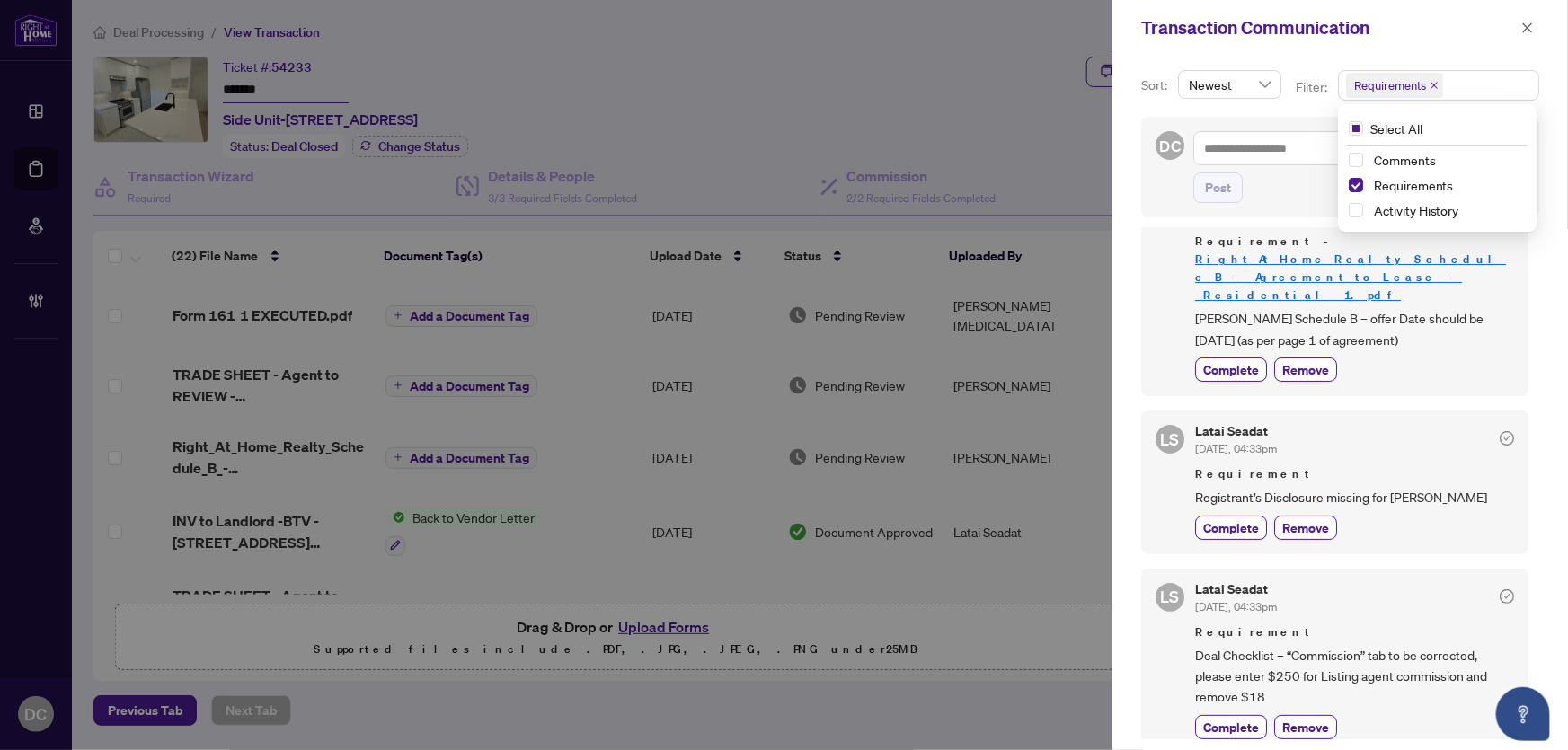
scroll to position [0, 0]
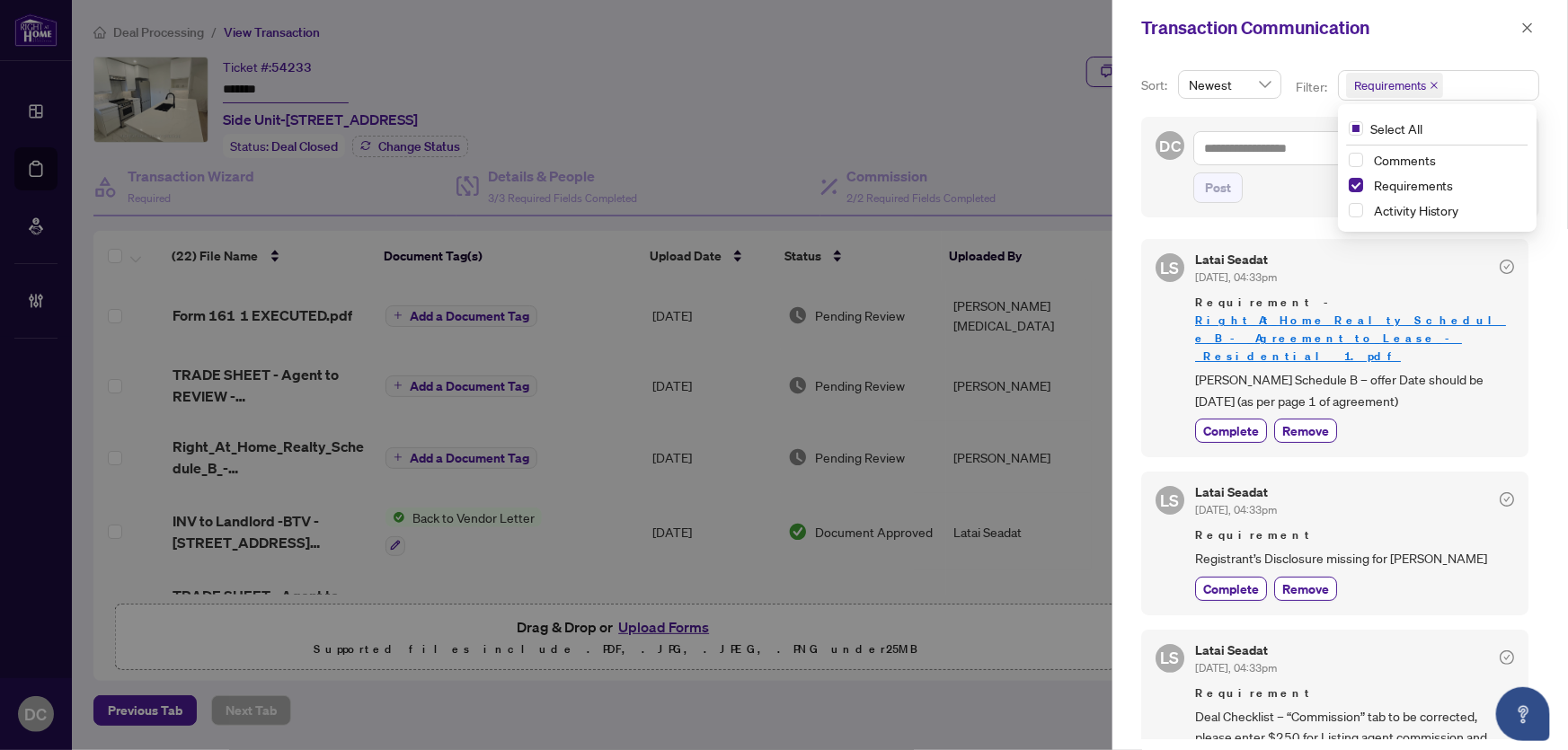
drag, startPoint x: 1523, startPoint y: 28, endPoint x: 1456, endPoint y: 26, distance: 67.0
click at [1523, 28] on icon "close" at bounding box center [1527, 27] width 13 height 13
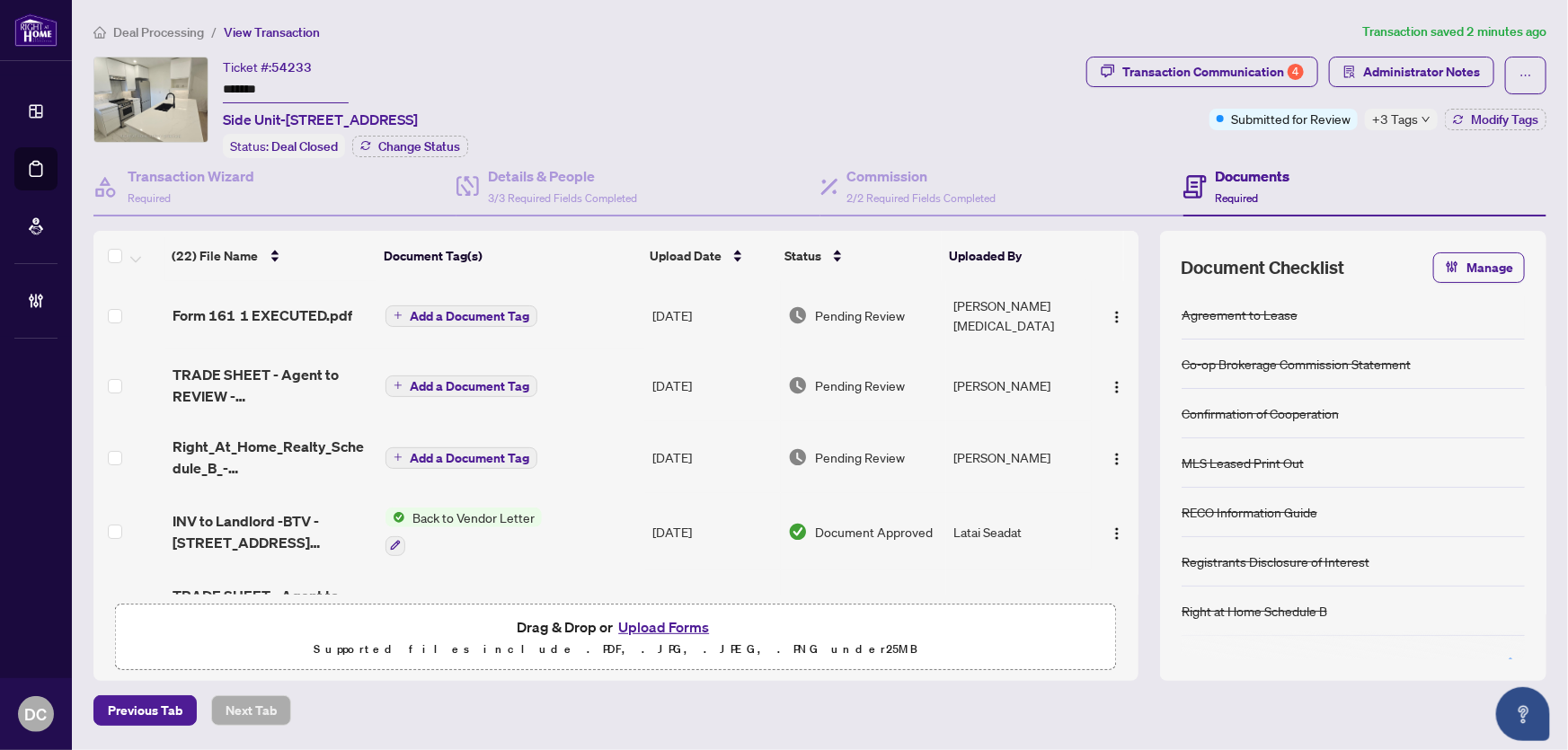
click at [597, 367] on td "Add a Document Tag" at bounding box center [511, 385] width 266 height 72
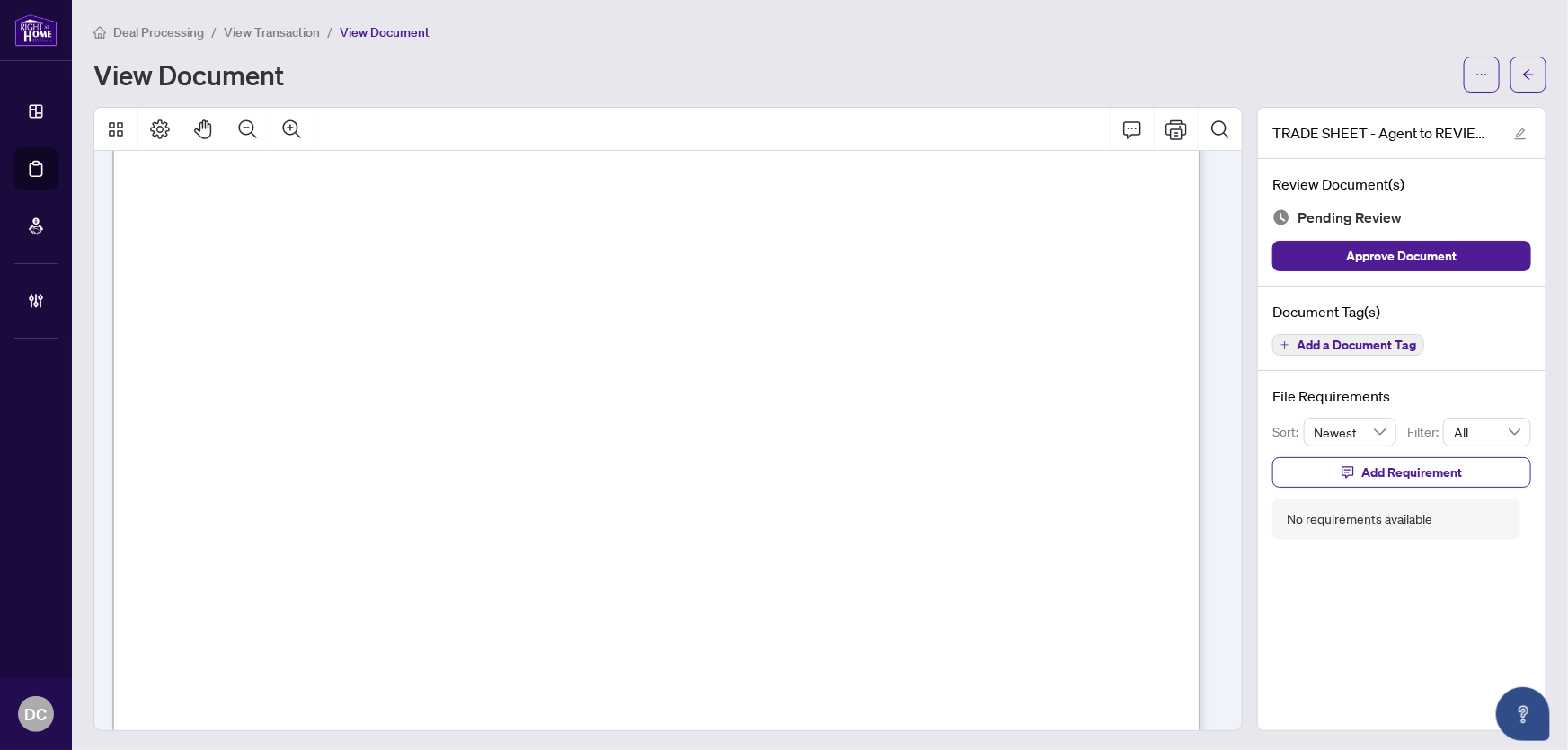
scroll to position [490, 0]
click at [1522, 75] on icon "arrow-left" at bounding box center [1528, 74] width 13 height 13
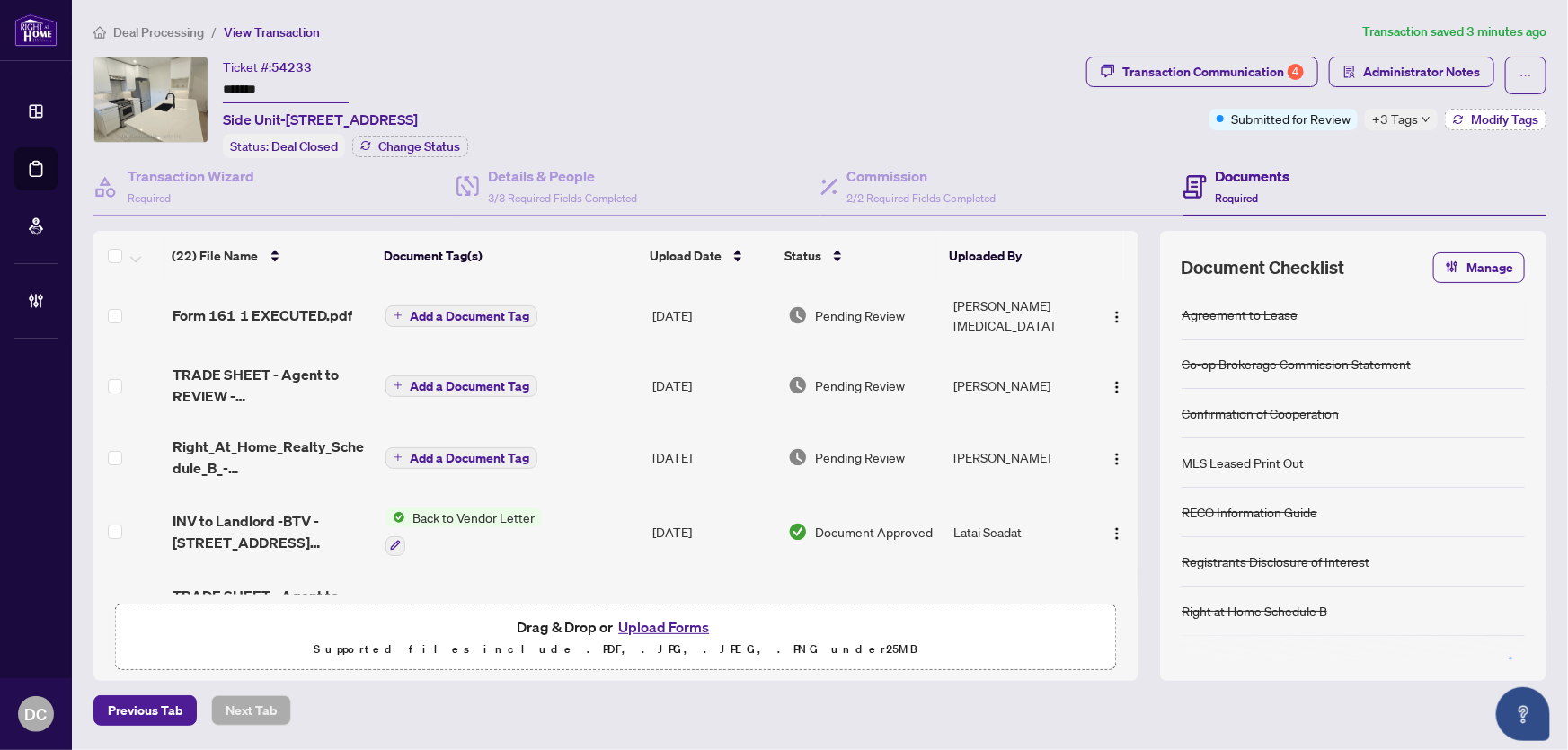
click at [1499, 120] on span "Modify Tags" at bounding box center [1504, 119] width 67 height 13
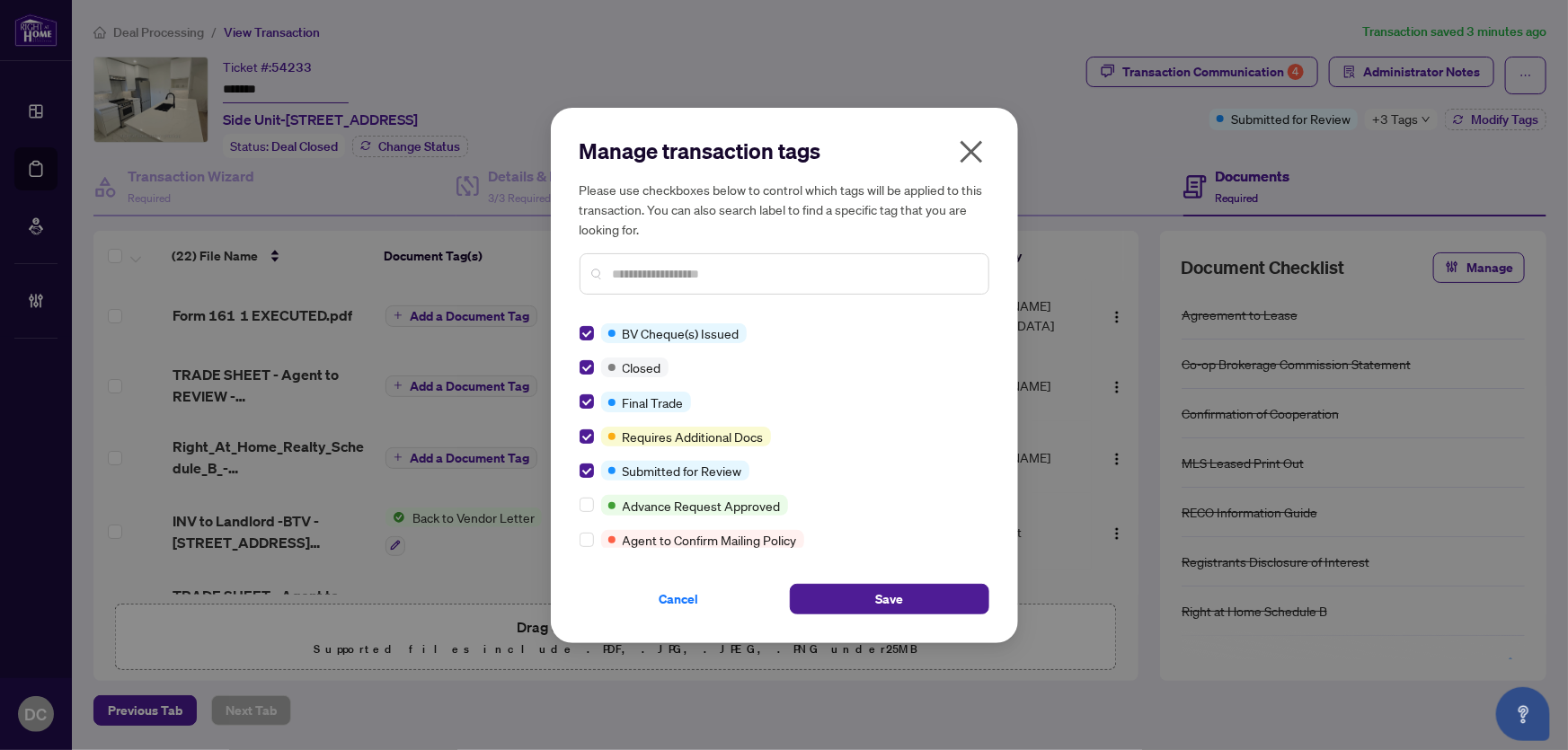
click at [888, 613] on div "Manage transaction tags Please use checkboxes below to control which tags will …" at bounding box center [784, 375] width 467 height 535
click at [895, 599] on span "Save" at bounding box center [889, 598] width 28 height 28
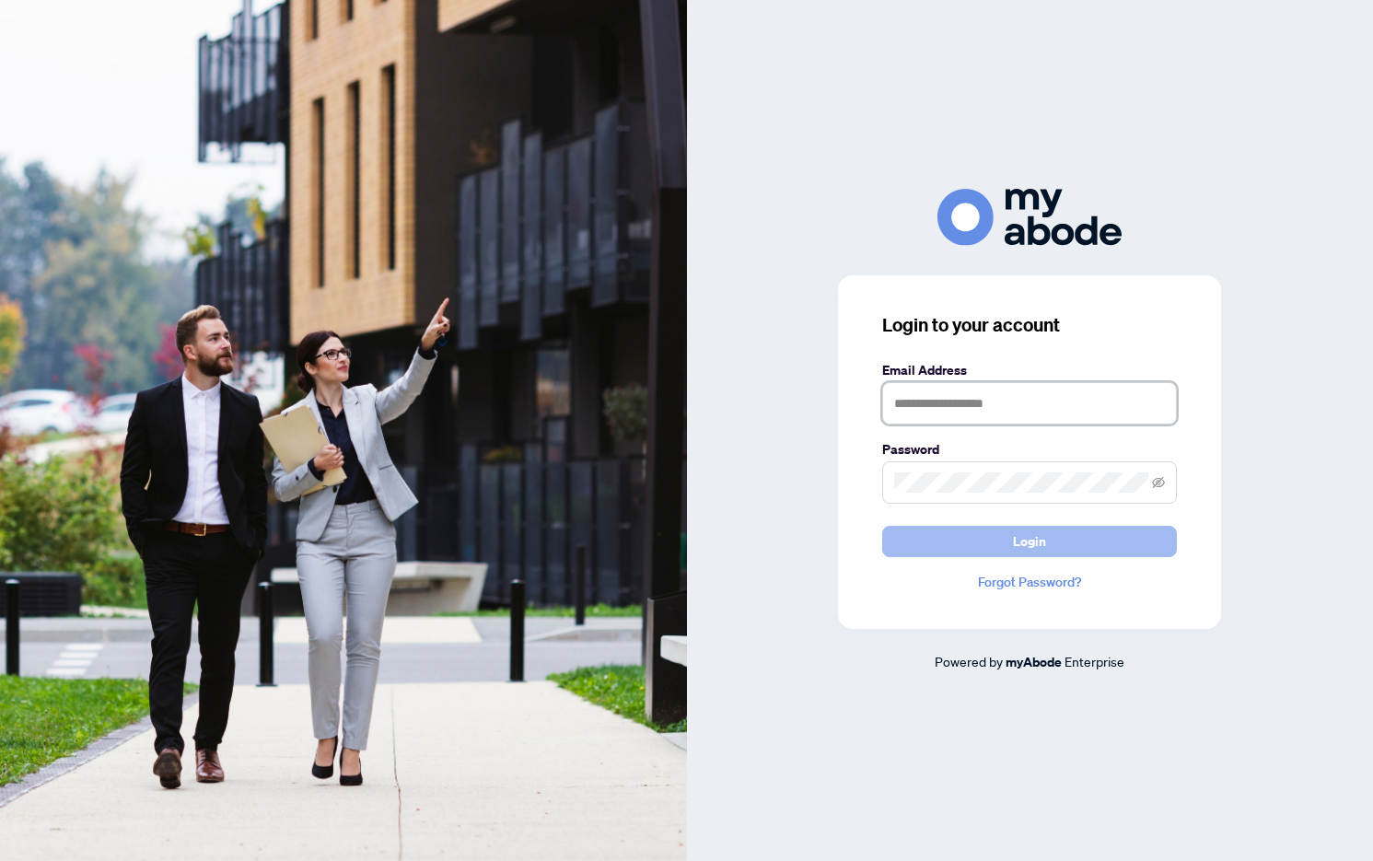
type input "**********"
click at [981, 542] on button "Login" at bounding box center [1029, 541] width 295 height 31
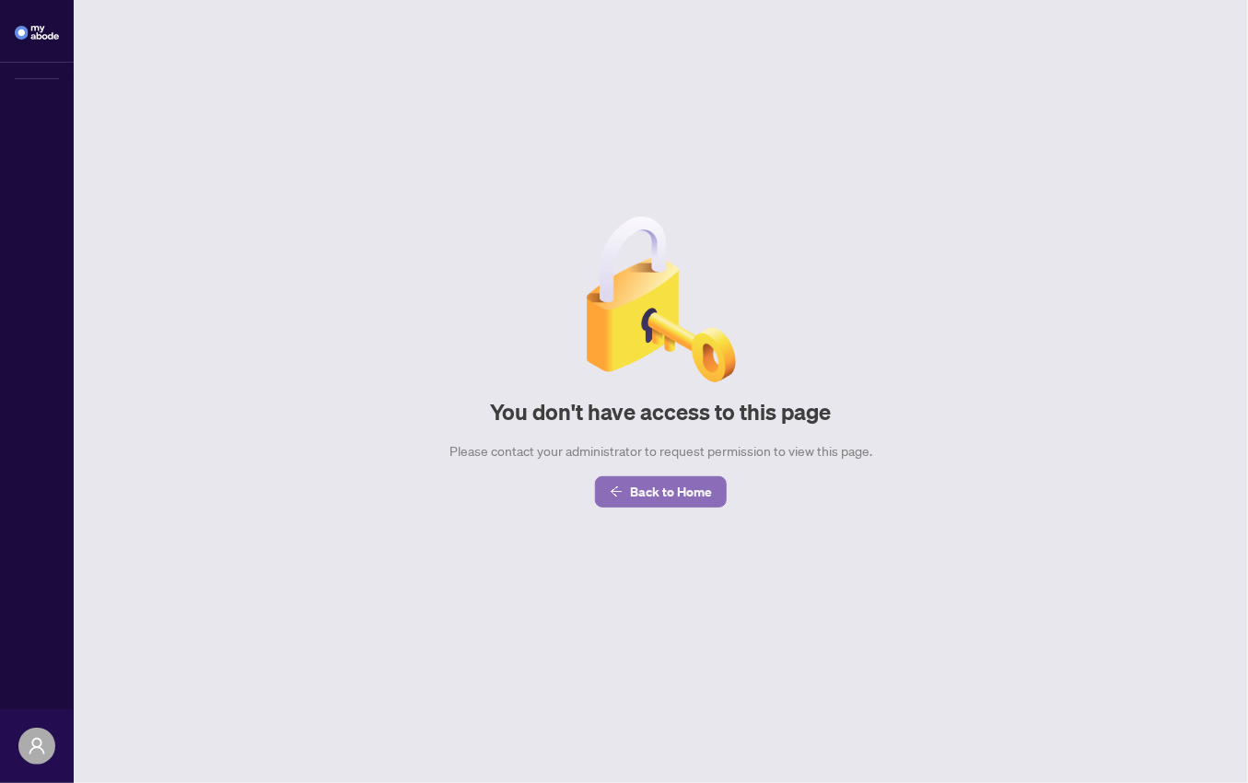
click at [655, 496] on span "Back to Home" at bounding box center [671, 491] width 82 height 29
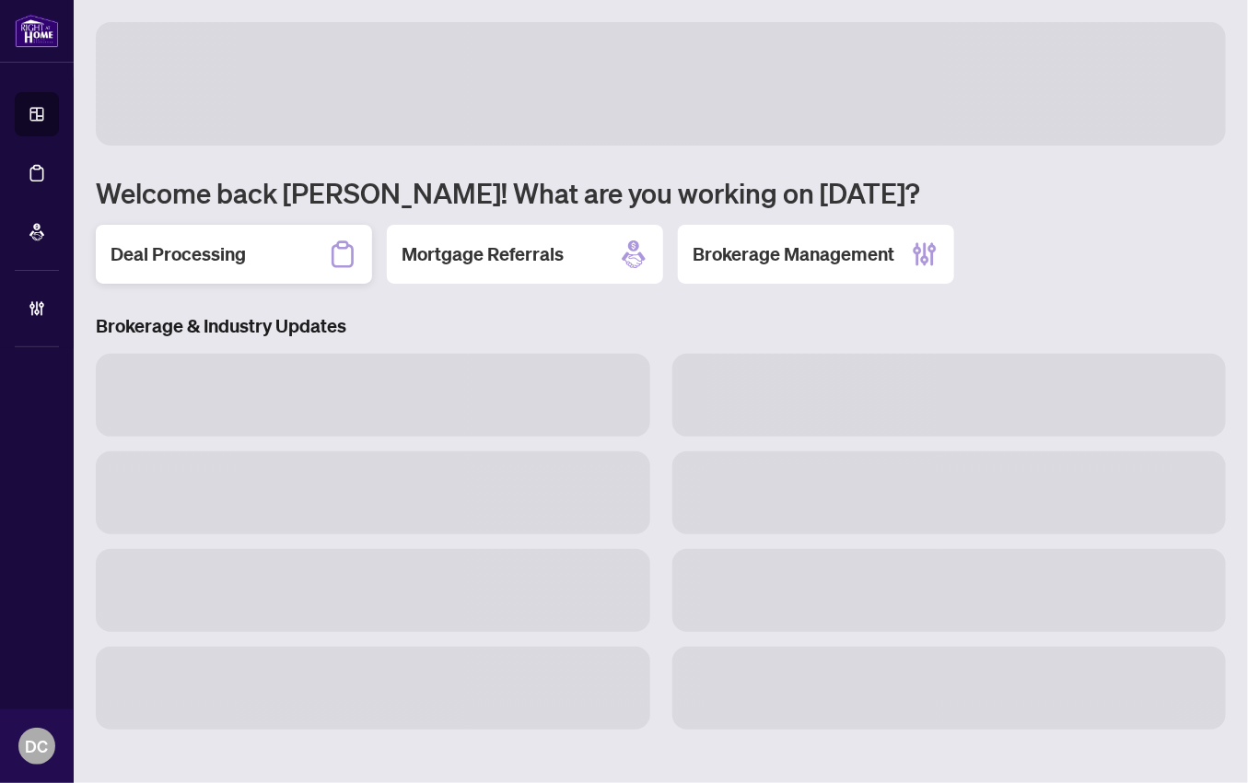
click at [283, 258] on div "Deal Processing" at bounding box center [234, 254] width 276 height 59
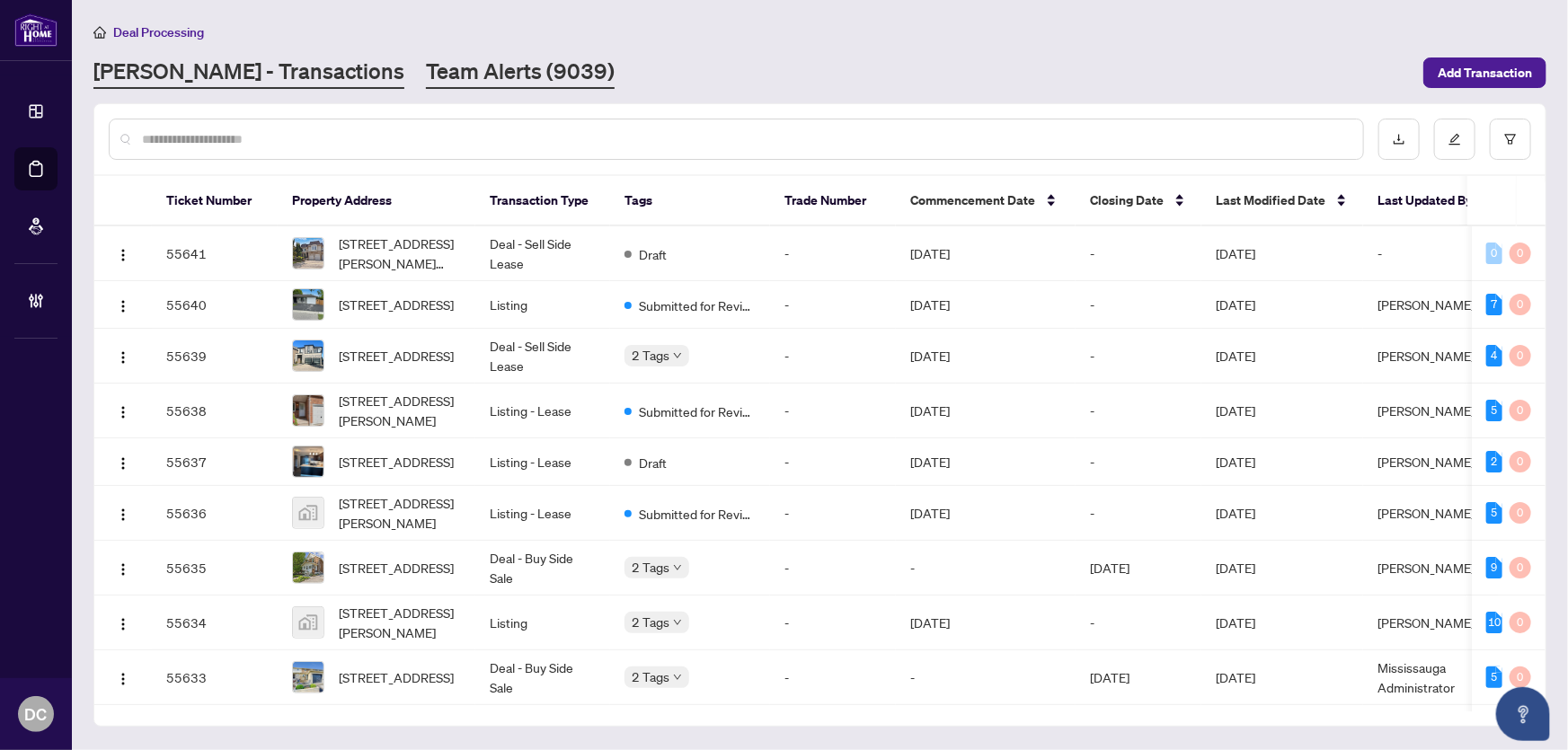
click at [460, 67] on link "Team Alerts (9039)" at bounding box center [519, 72] width 188 height 32
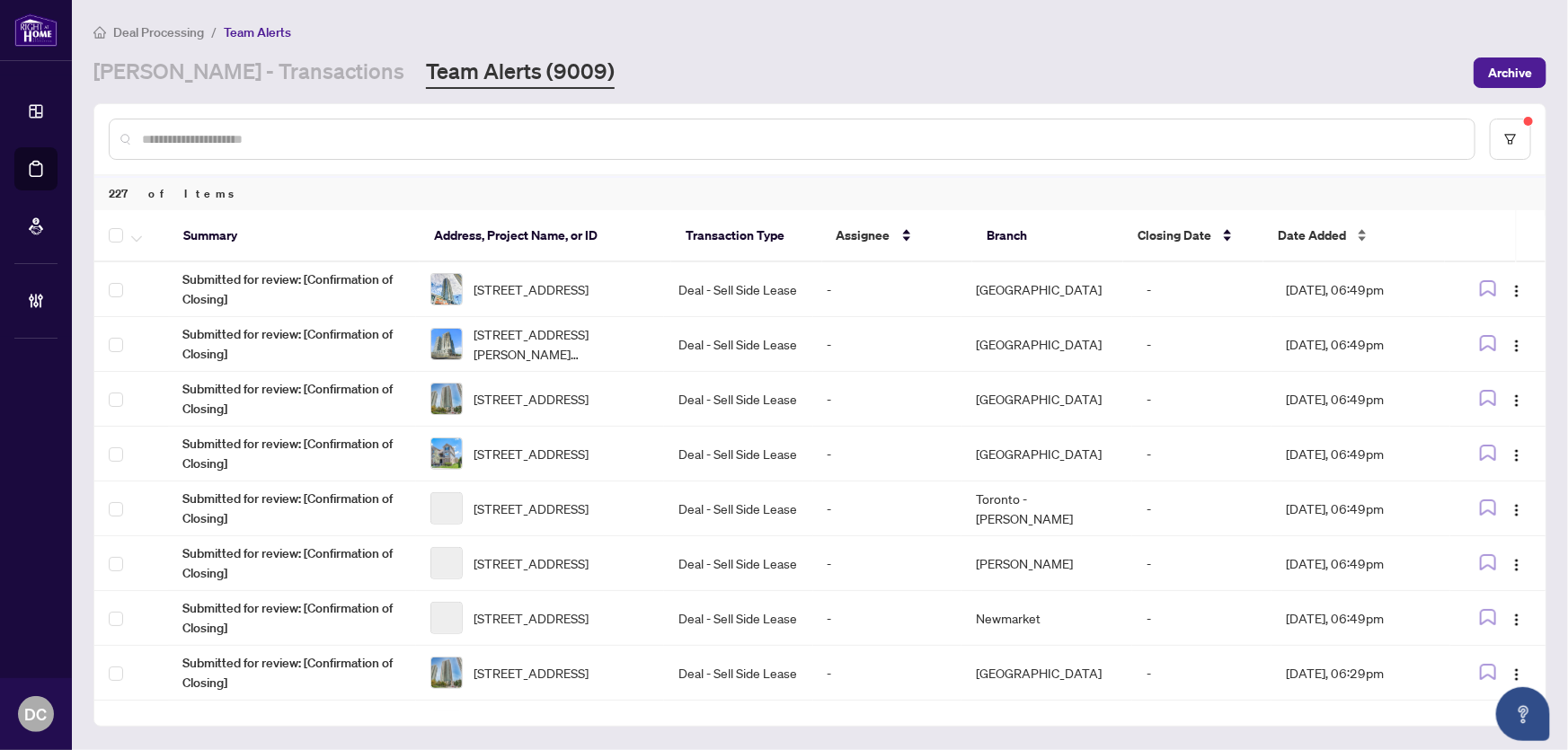
click at [1217, 235] on span "Date Added" at bounding box center [1311, 235] width 68 height 20
click at [1217, 226] on span "Date Added" at bounding box center [1311, 235] width 68 height 20
